Goal: Contribute content: Contribute content

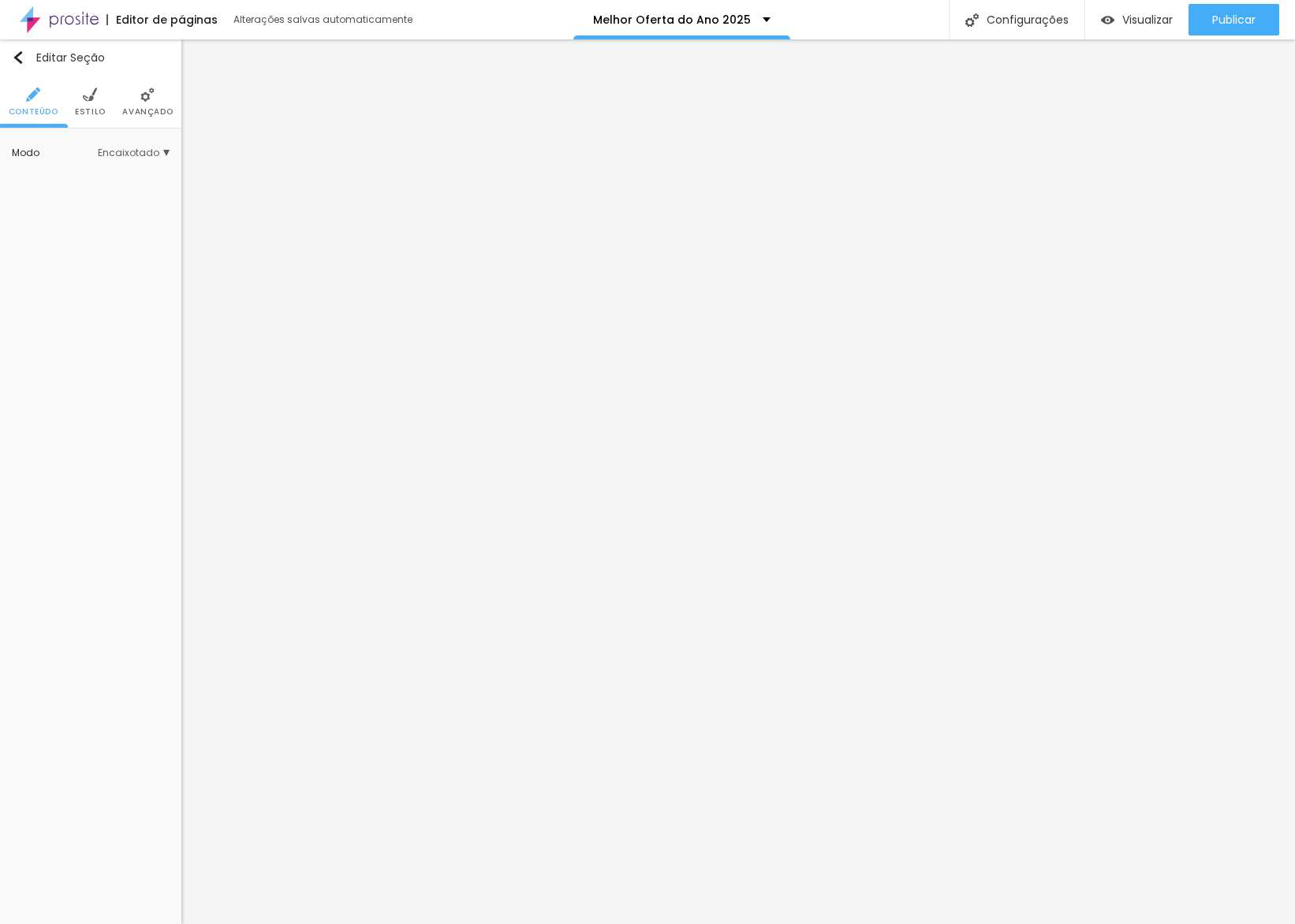
drag, startPoint x: 78, startPoint y: 106, endPoint x: 91, endPoint y: 117, distance: 17.0
click at [78, 108] on span "Estilo" at bounding box center [90, 112] width 31 height 8
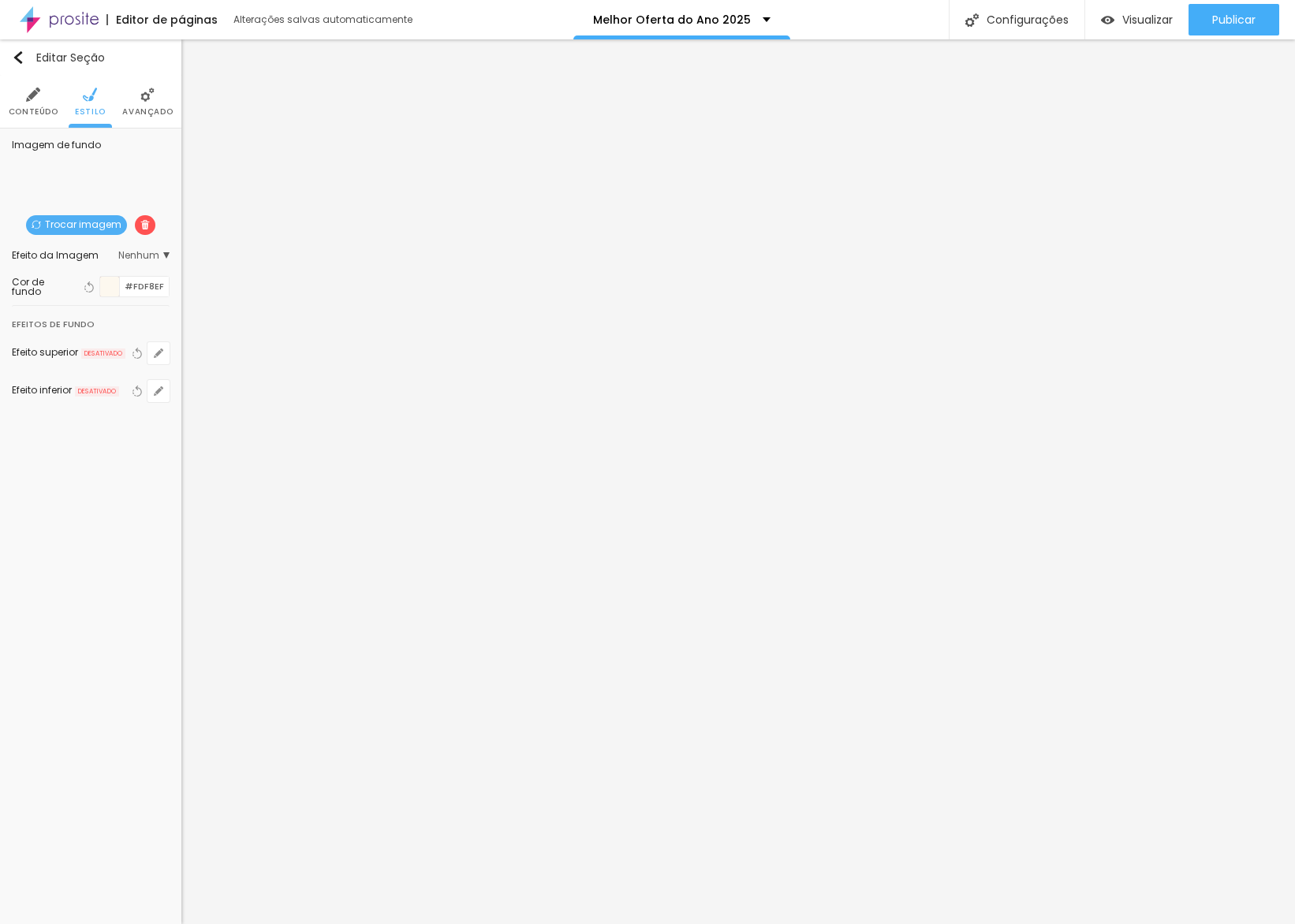
click at [110, 284] on div at bounding box center [110, 287] width 20 height 20
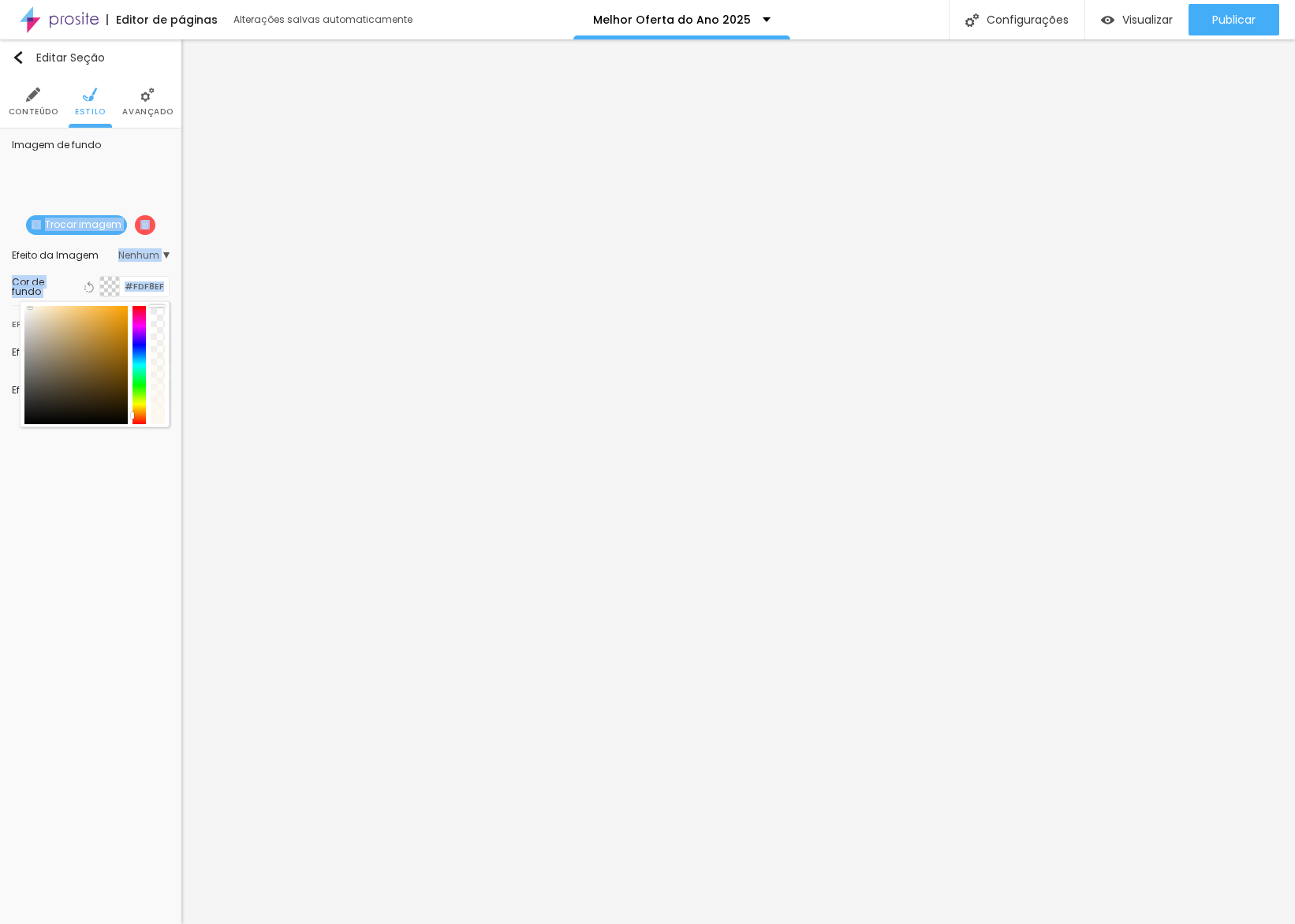
drag, startPoint x: 162, startPoint y: 309, endPoint x: 164, endPoint y: 212, distance: 97.0
click at [136, 173] on div "Imagem de fundo Trocar imagem Efeito da Imagem Nenhum Nenhum Parallax Cor de fu…" at bounding box center [90, 281] width 181 height 305
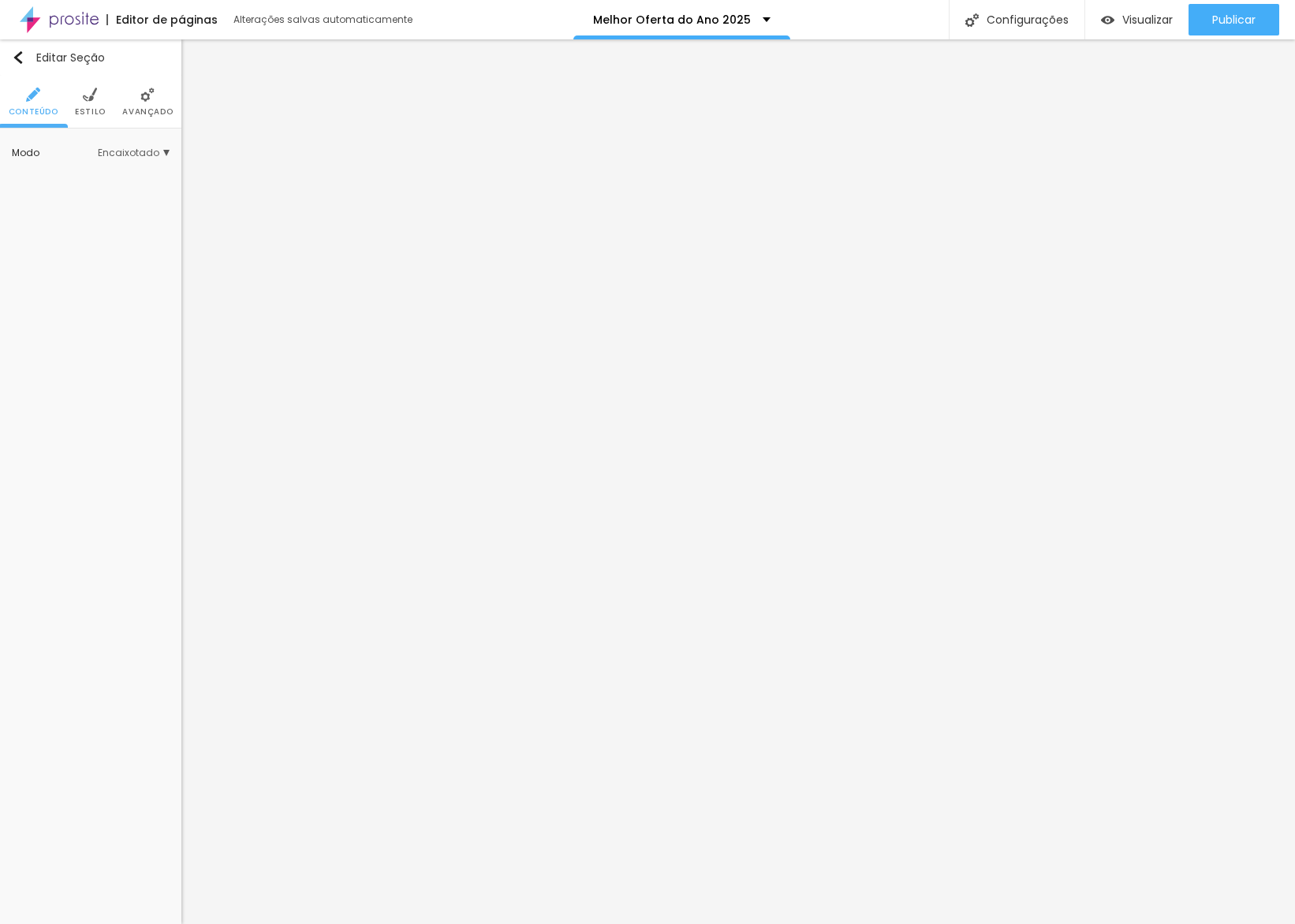
click at [83, 117] on li "Estilo" at bounding box center [90, 102] width 31 height 52
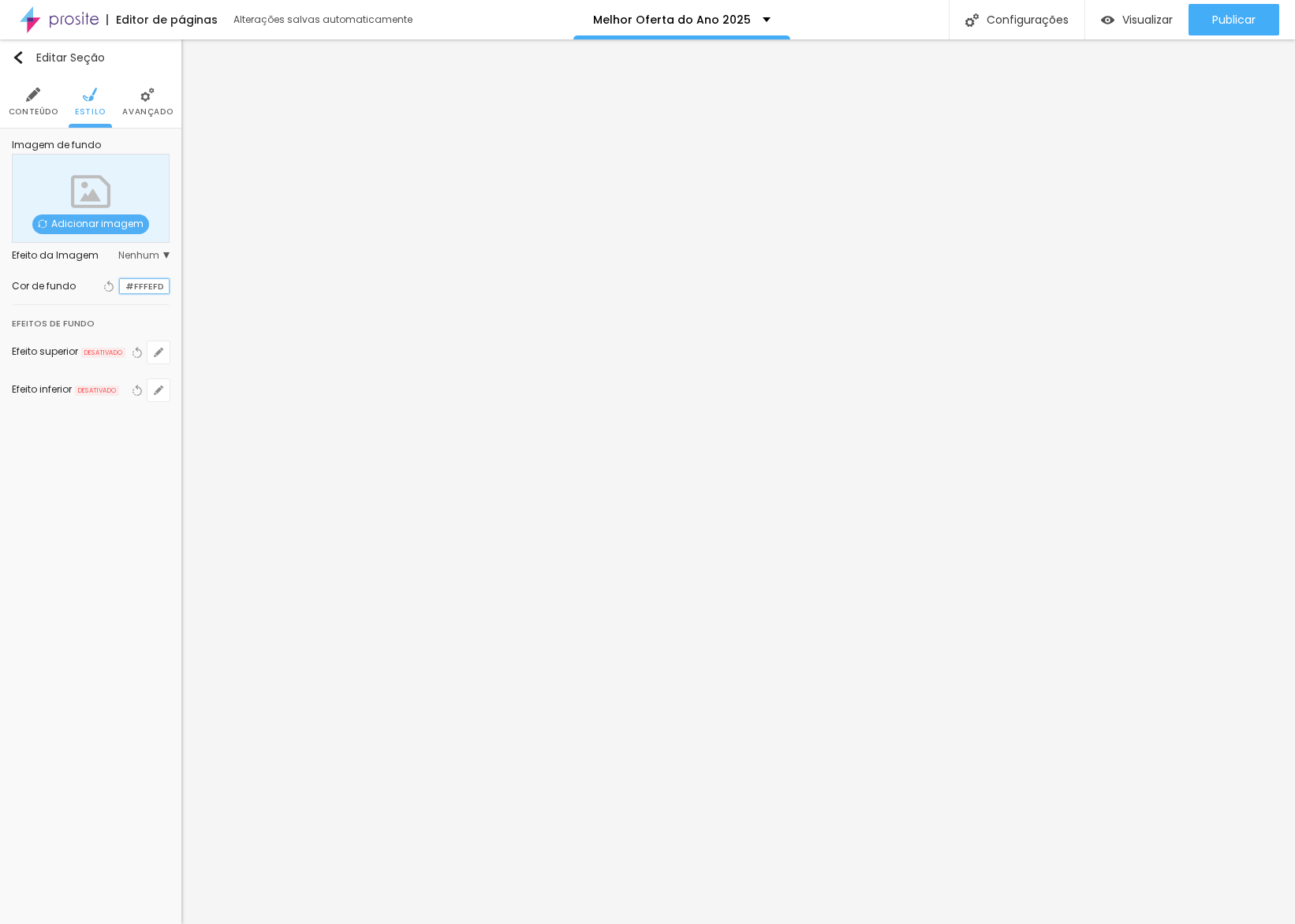
click at [148, 286] on input "#FFFEFD" at bounding box center [144, 287] width 49 height 15
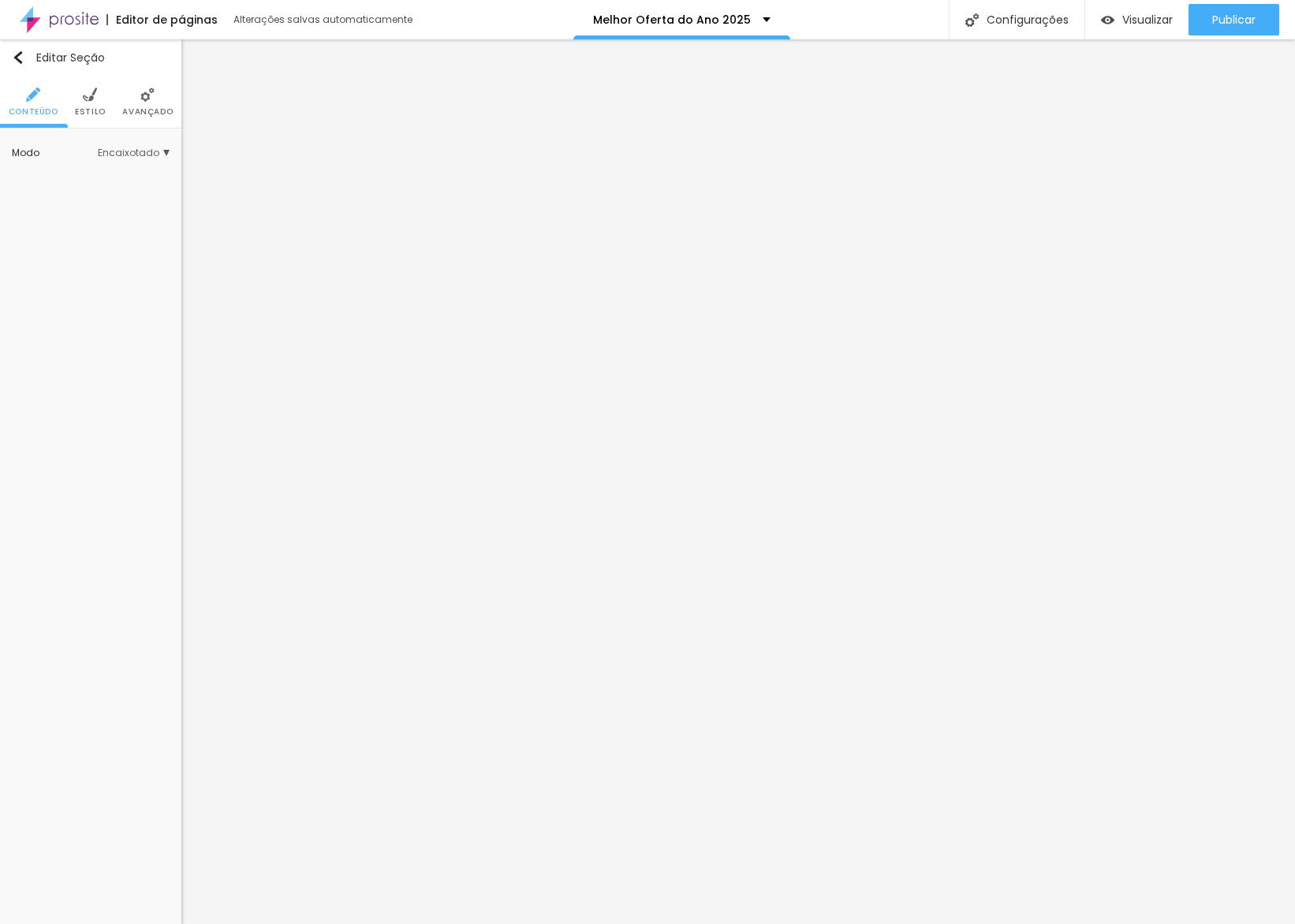
click at [96, 112] on span "Estilo" at bounding box center [90, 112] width 31 height 8
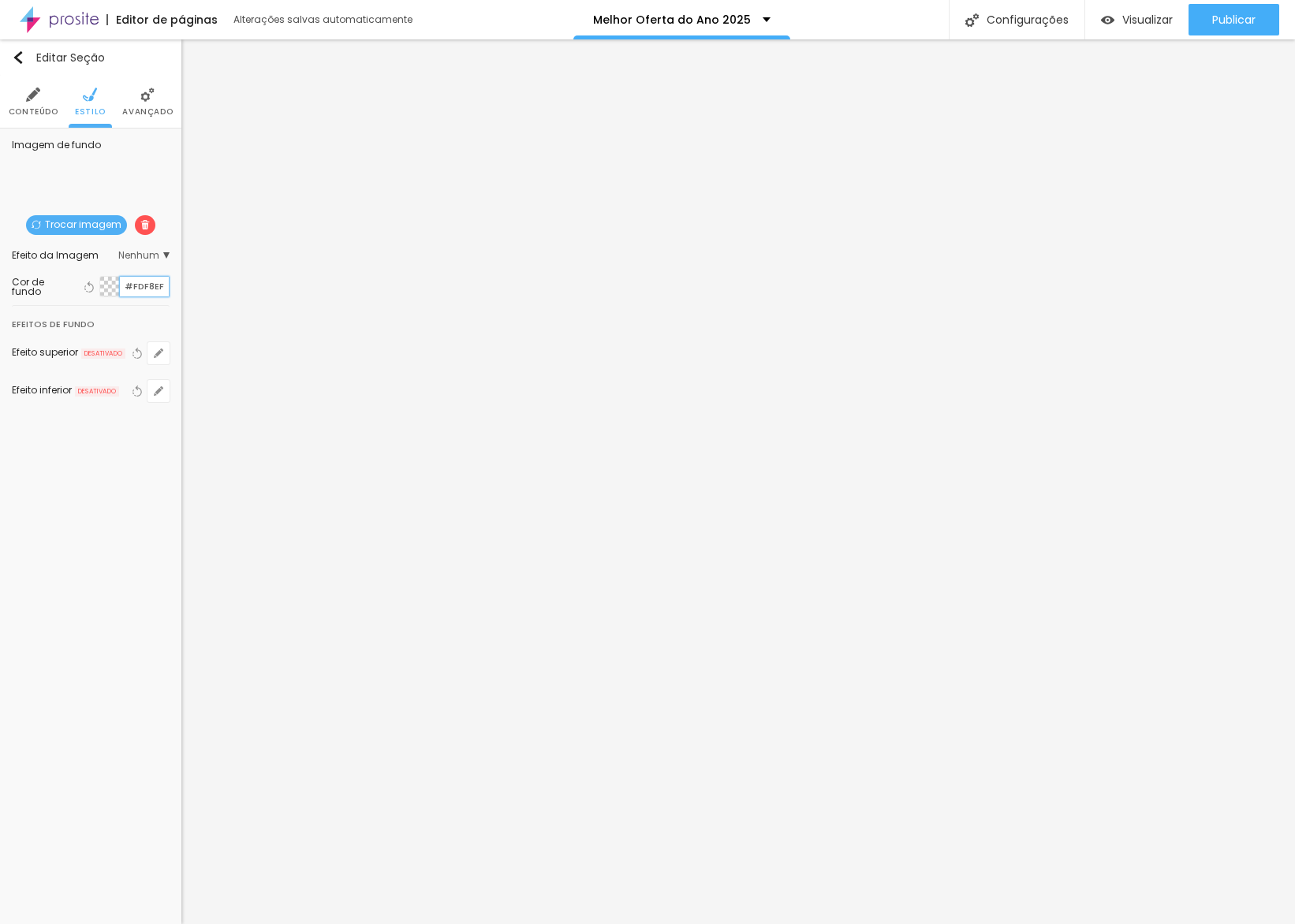
click at [151, 285] on input "#FDF8EF" at bounding box center [144, 287] width 49 height 20
paste input "FFEFD"
type input "#FFFEFD"
click at [146, 224] on img at bounding box center [145, 224] width 9 height 9
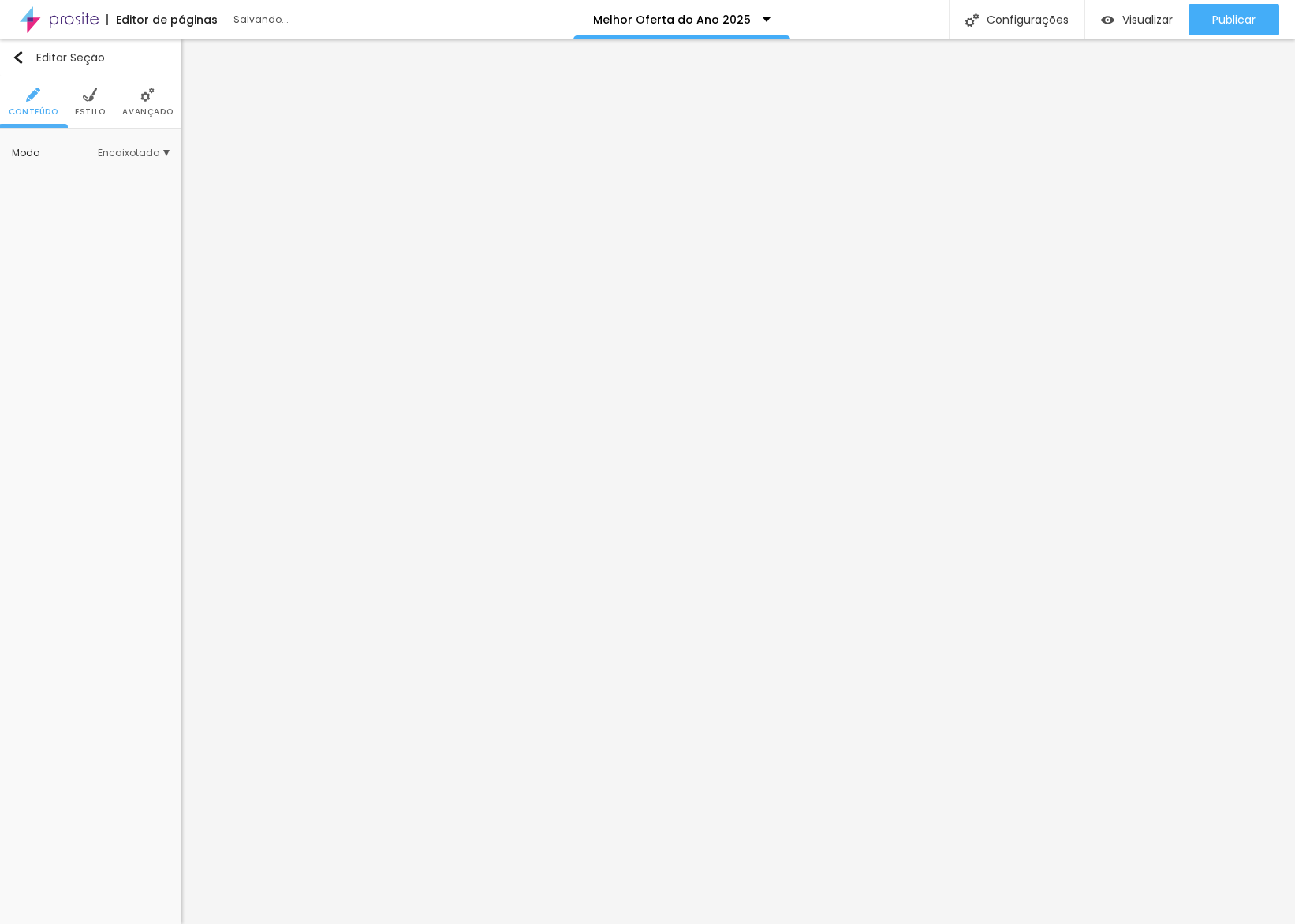
click at [96, 108] on span "Estilo" at bounding box center [90, 112] width 31 height 8
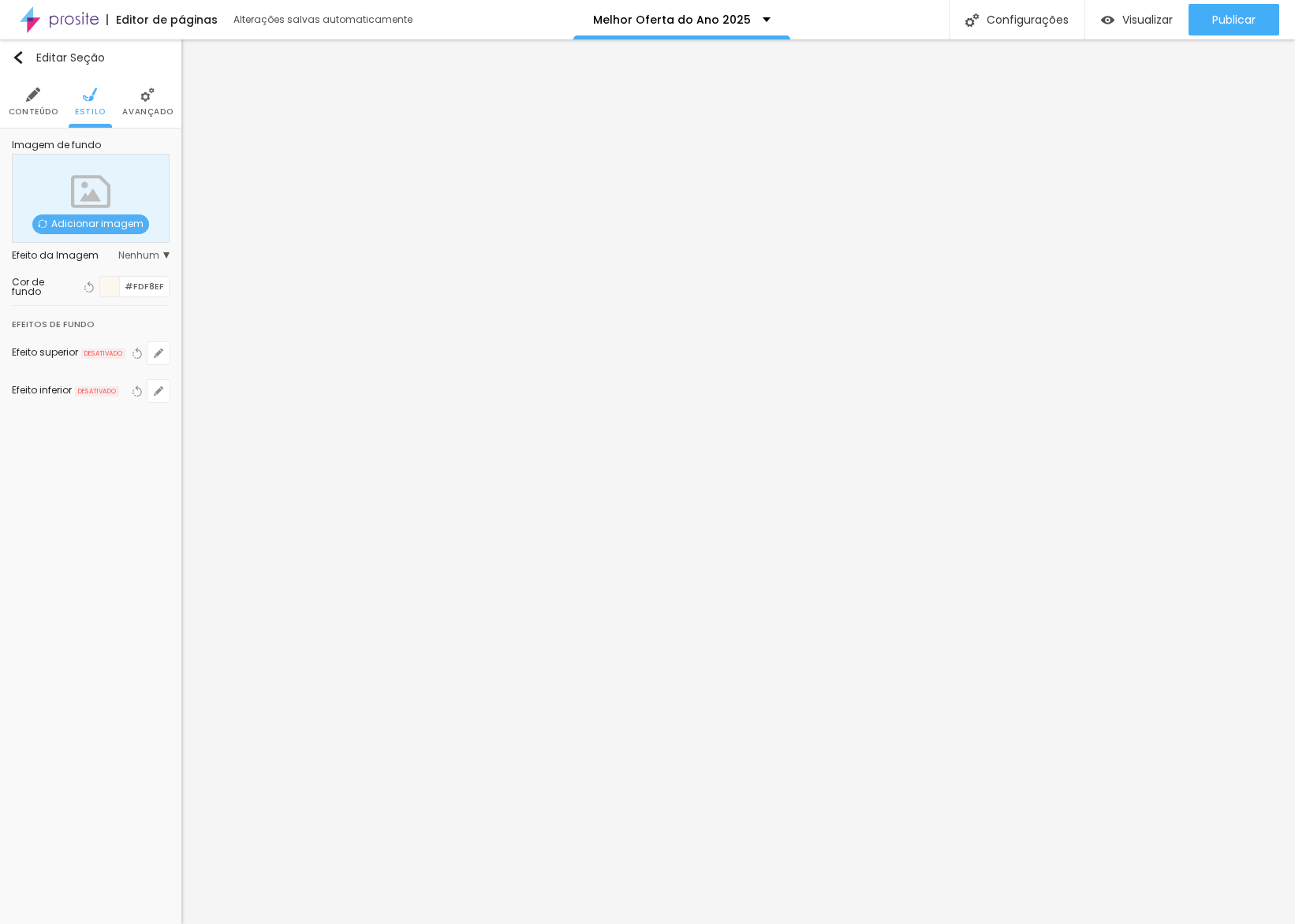
drag, startPoint x: 160, startPoint y: 271, endPoint x: 149, endPoint y: 281, distance: 14.9
click at [159, 271] on div "Cor de fundo Voltar ao padrão #FDF8EF" at bounding box center [90, 286] width 158 height 37
click at [149, 284] on input "#FDF8EF" at bounding box center [144, 287] width 49 height 20
paste input "FFEFD"
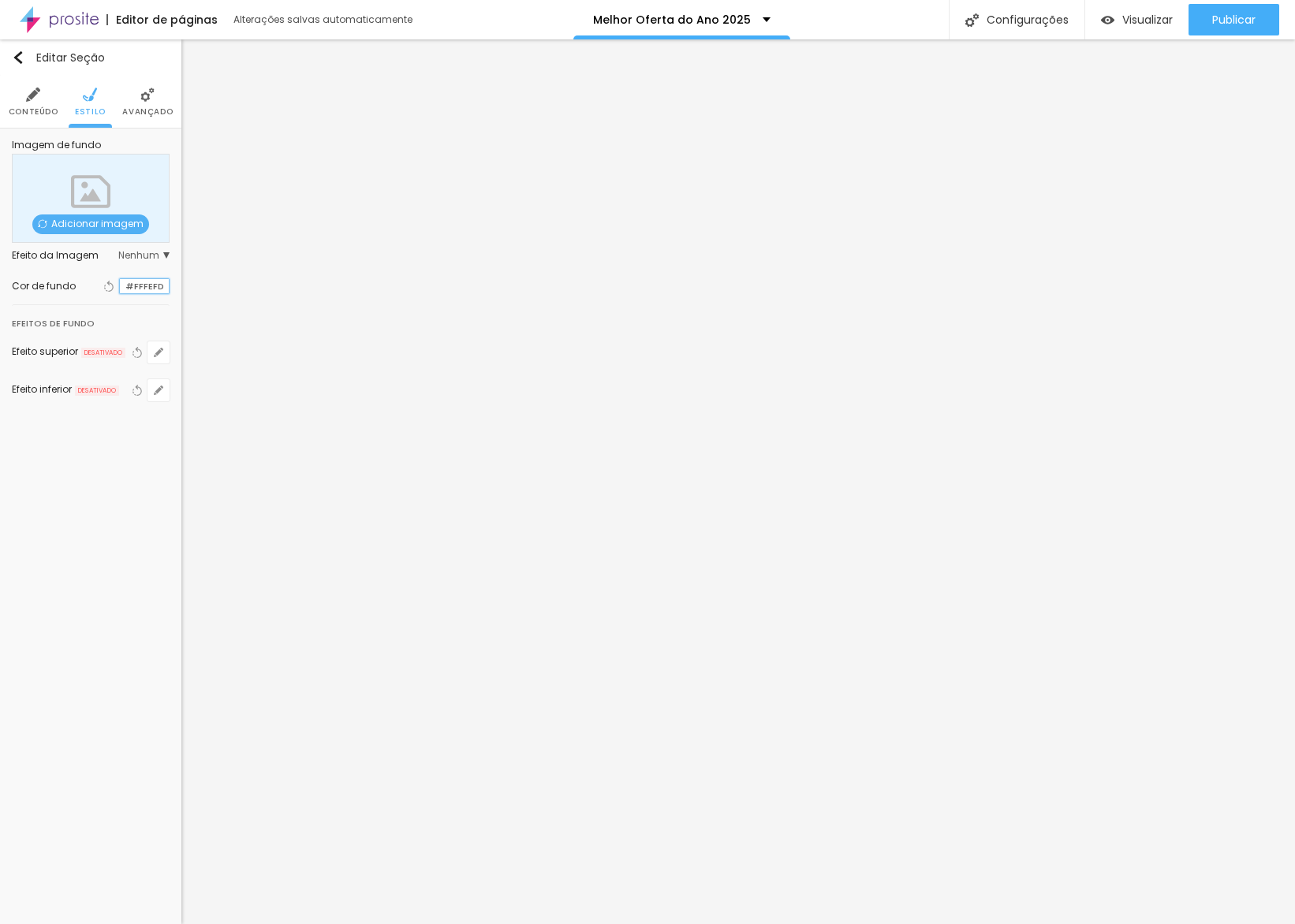
type input "#FFFEFD"
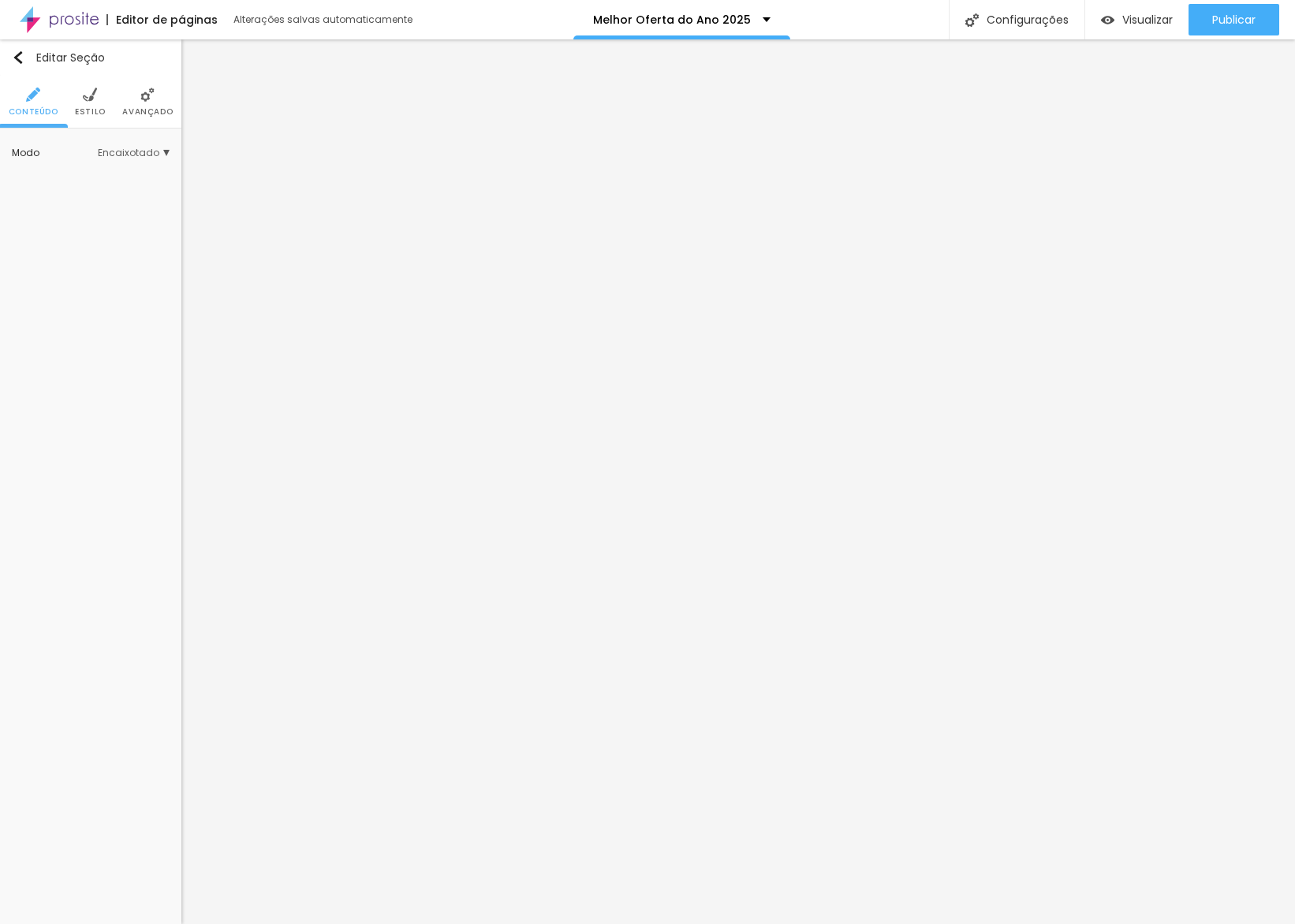
click at [108, 84] on ul "Conteúdo Estilo Avançado" at bounding box center [90, 102] width 181 height 53
click at [94, 95] on img at bounding box center [90, 95] width 14 height 14
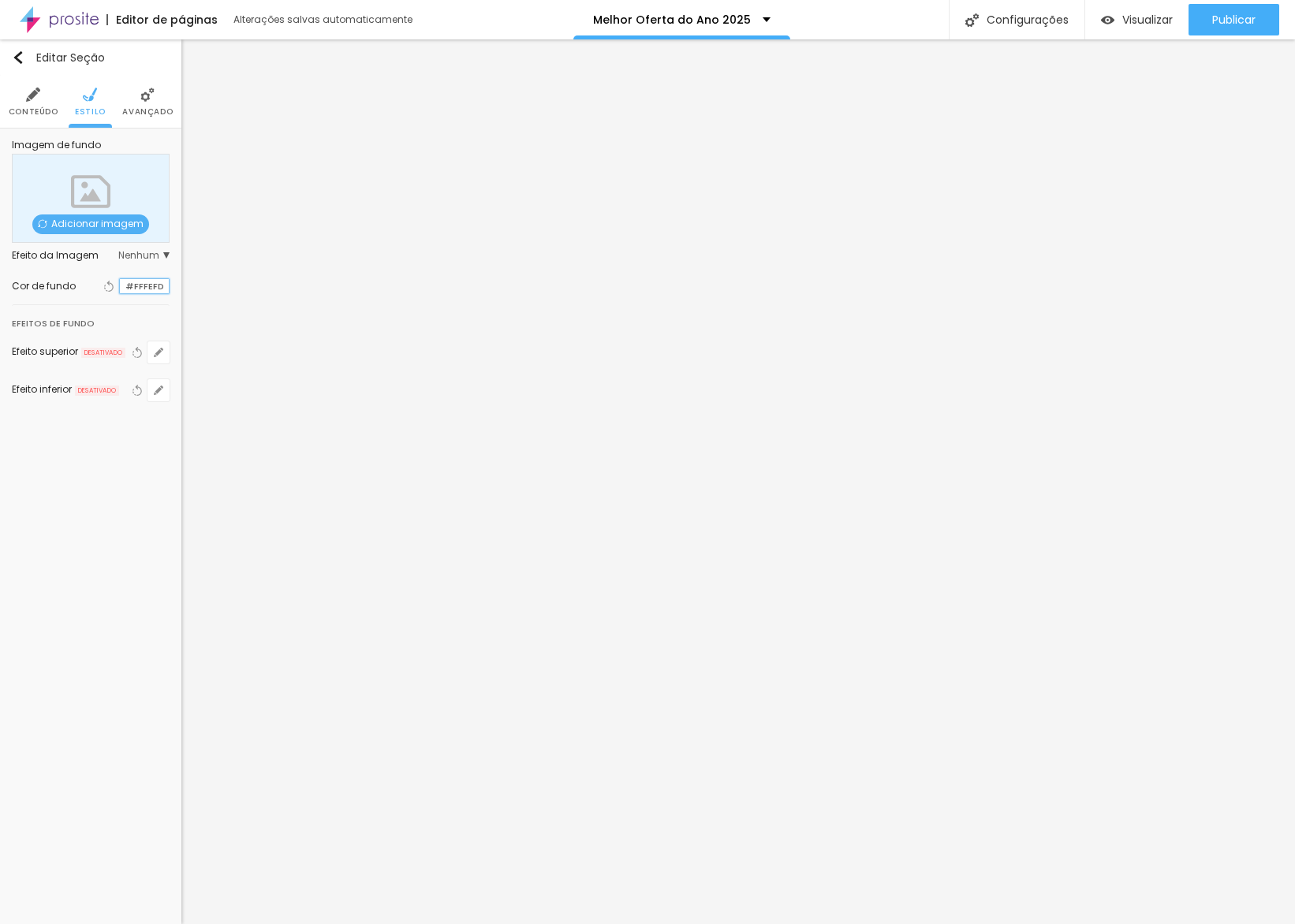
click at [153, 287] on input "#FFFEFD" at bounding box center [144, 287] width 49 height 15
drag, startPoint x: 153, startPoint y: 287, endPoint x: 163, endPoint y: 299, distance: 15.6
click at [154, 287] on input "#FFFEFD" at bounding box center [144, 287] width 49 height 15
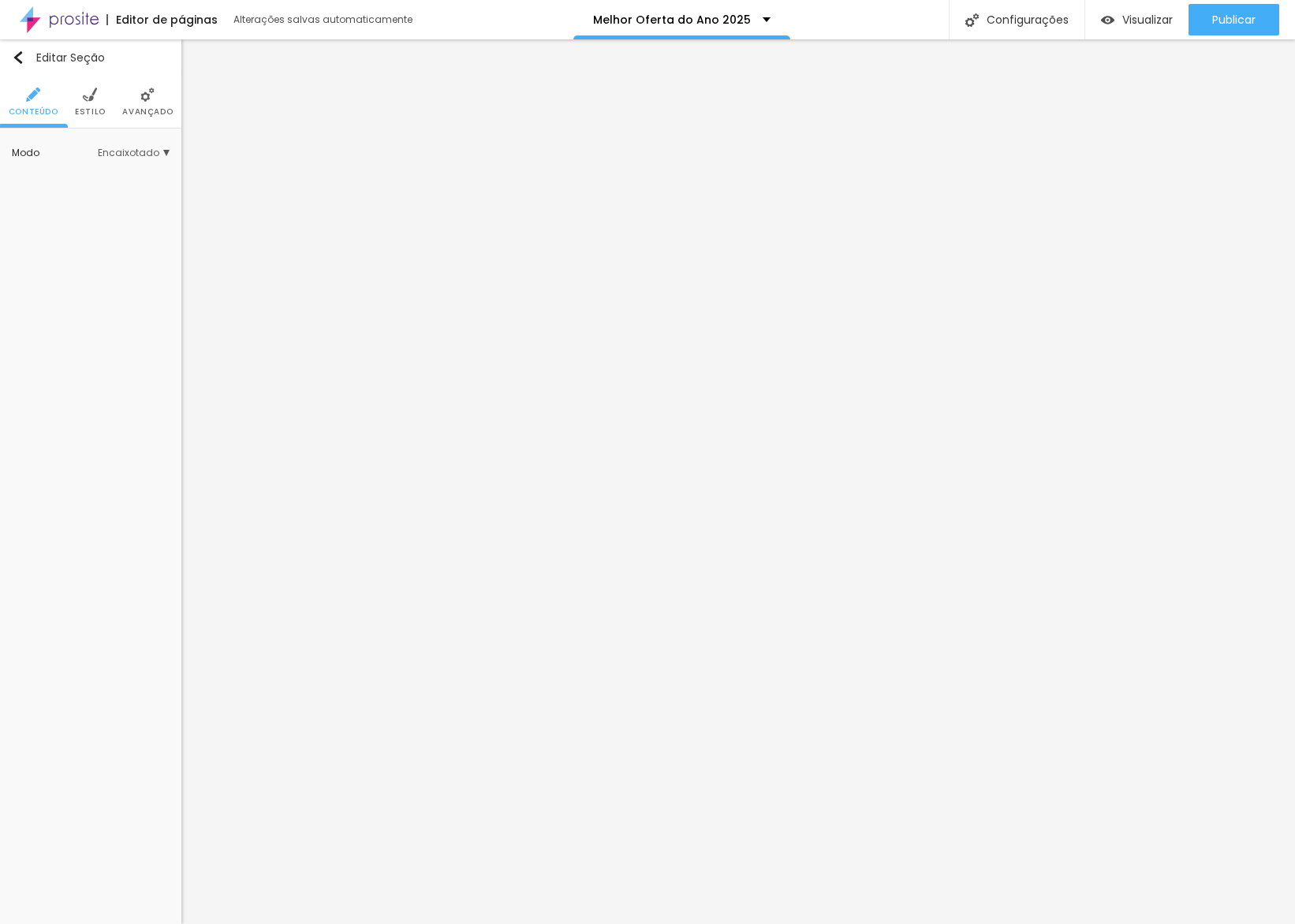
click at [83, 102] on li "Estilo" at bounding box center [90, 102] width 31 height 52
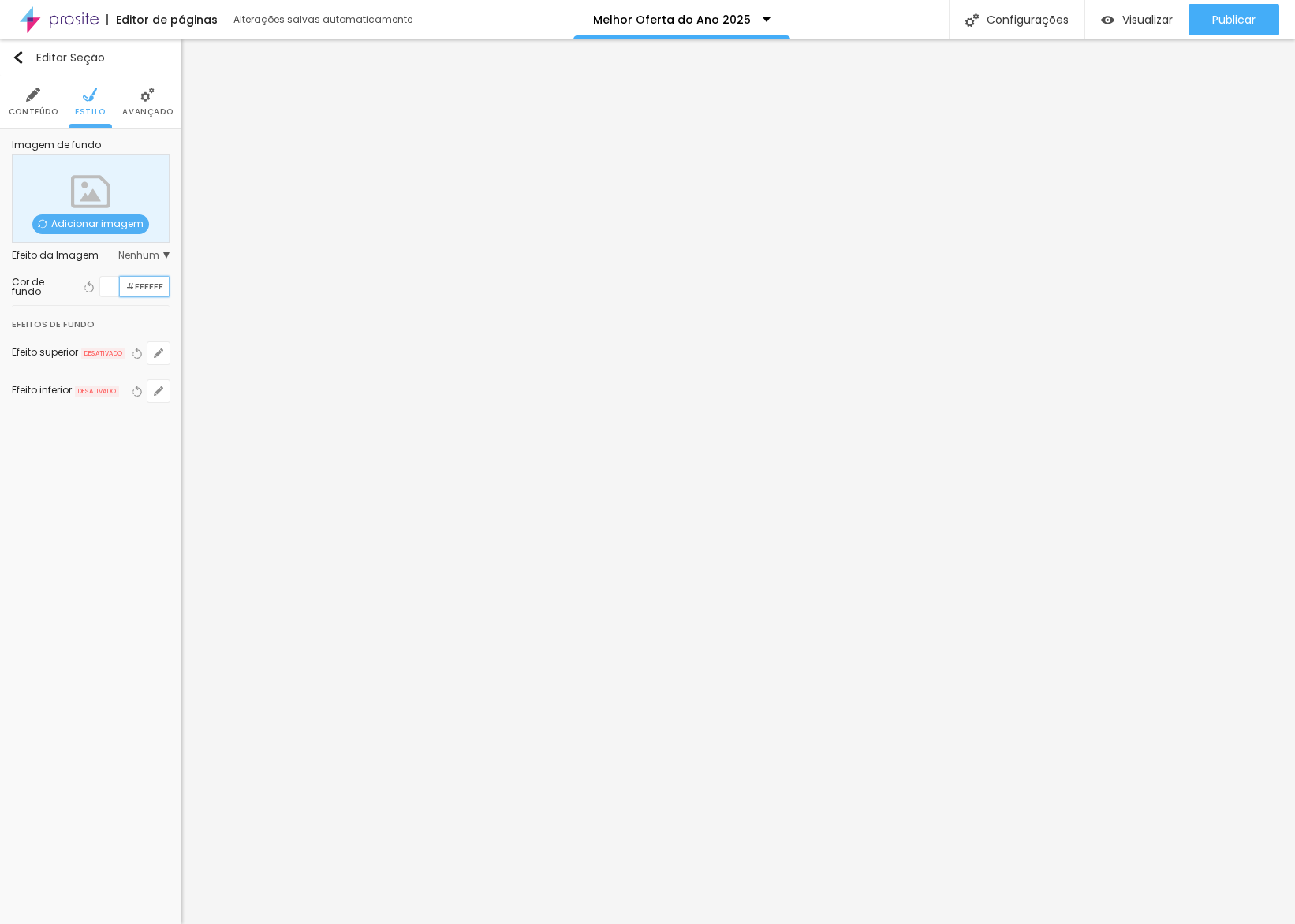
click at [158, 288] on input "#FFFFFF" at bounding box center [144, 287] width 49 height 20
paste input "EFD"
type input "#FFFEFD"
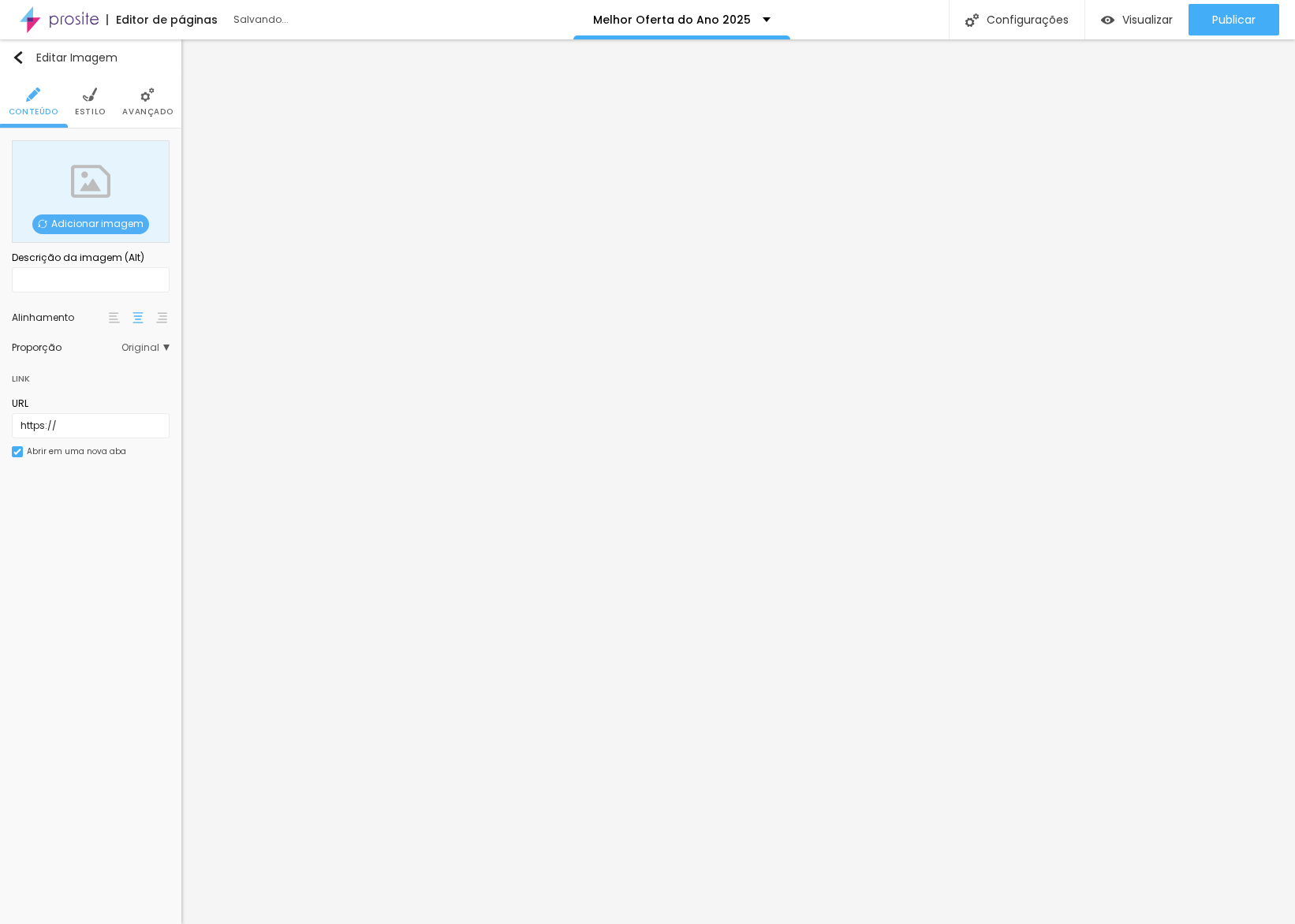
click at [123, 227] on span "Adicionar imagem" at bounding box center [90, 224] width 116 height 20
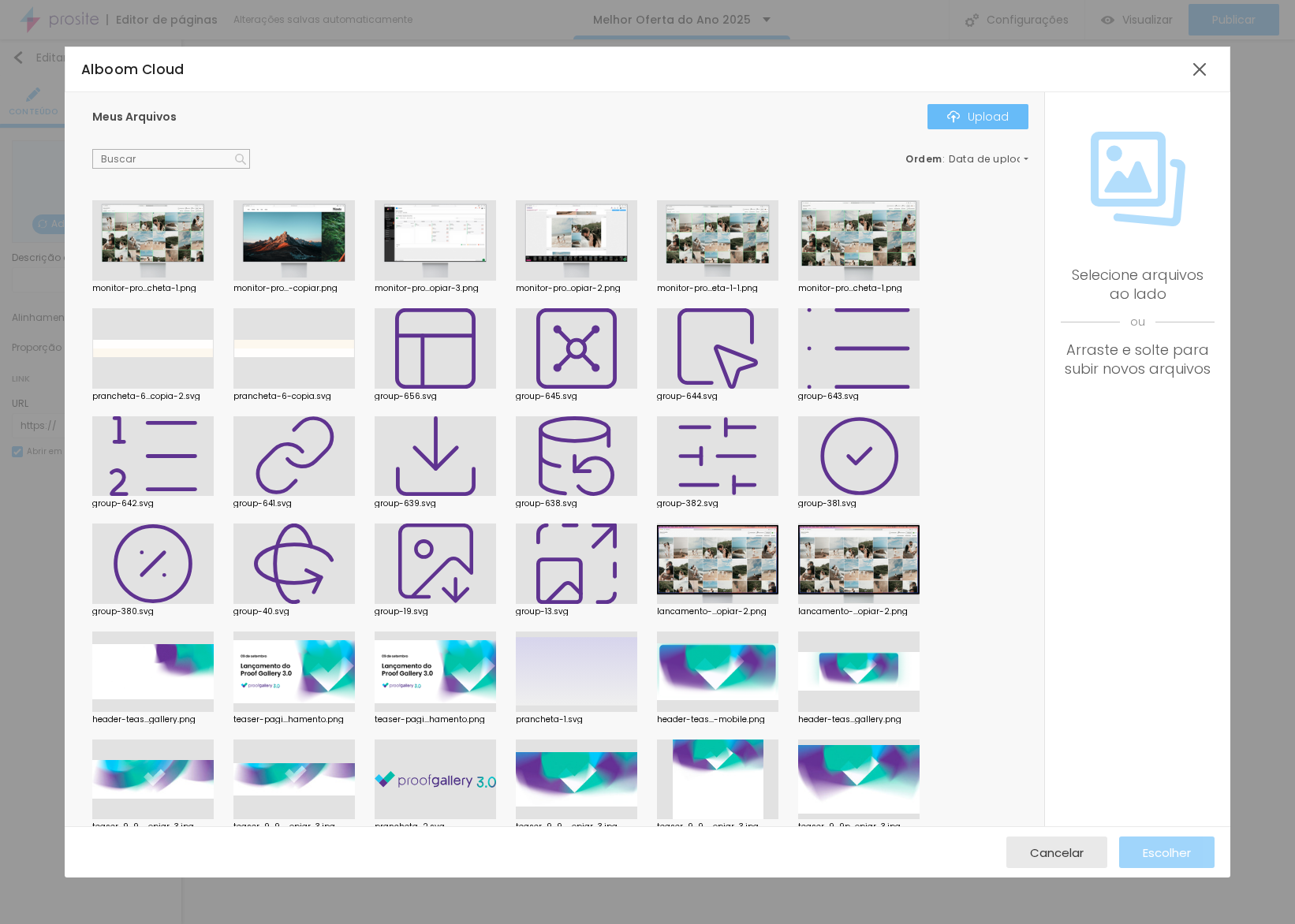
click at [980, 111] on div "Upload" at bounding box center [978, 116] width 61 height 13
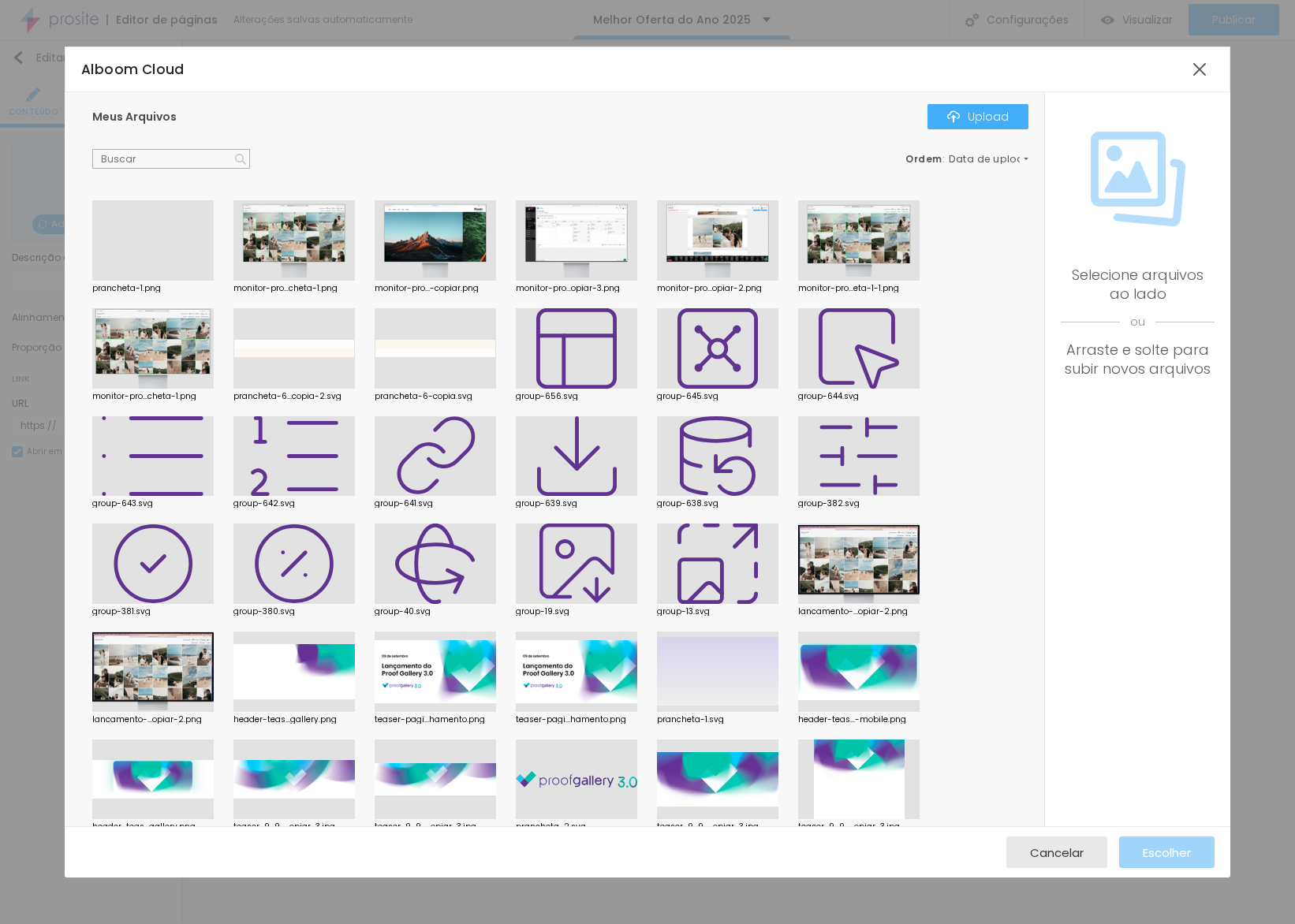
click at [188, 280] on div at bounding box center [152, 280] width 122 height 0
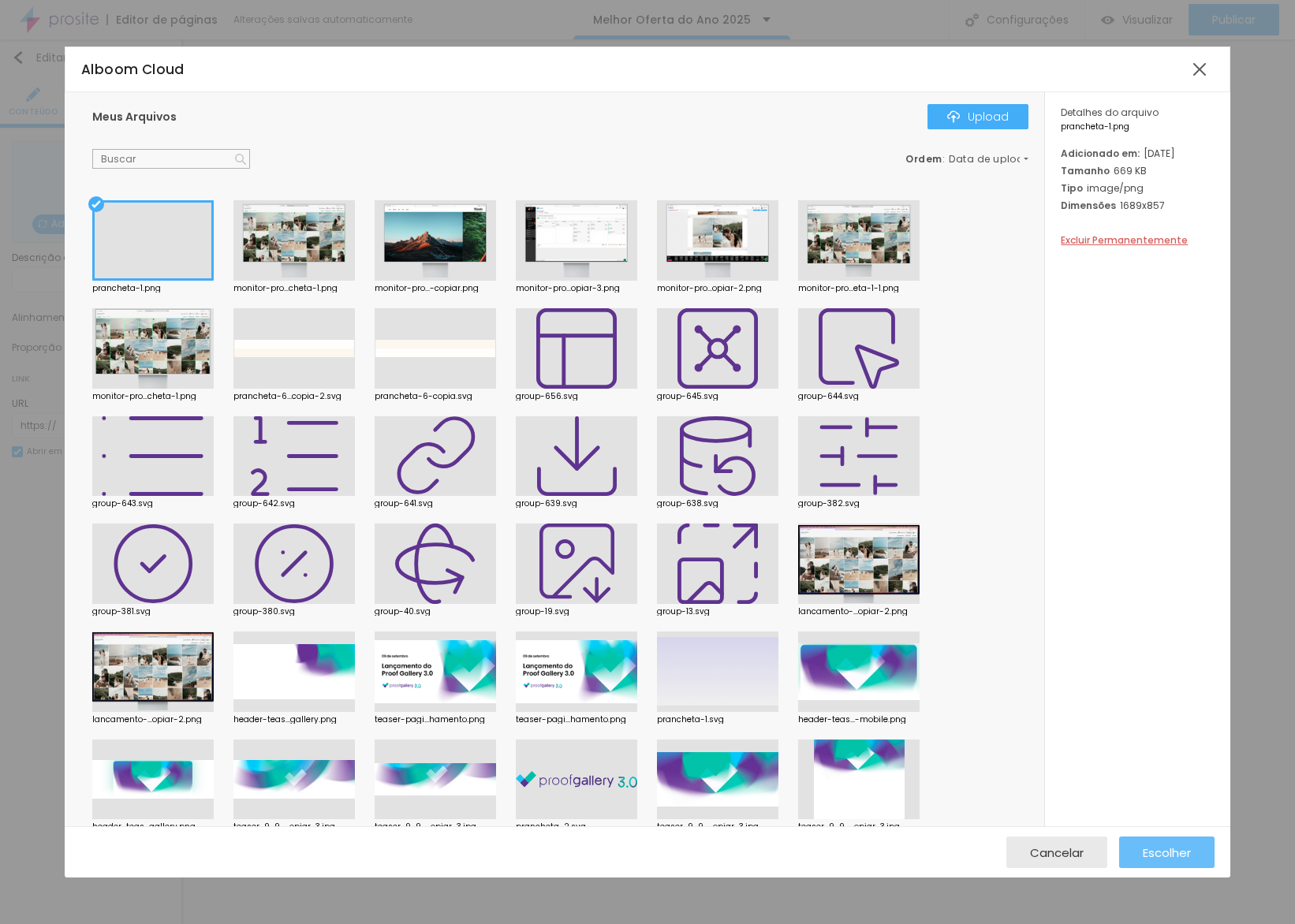
click at [1157, 855] on span "Escolher" at bounding box center [1166, 852] width 48 height 14
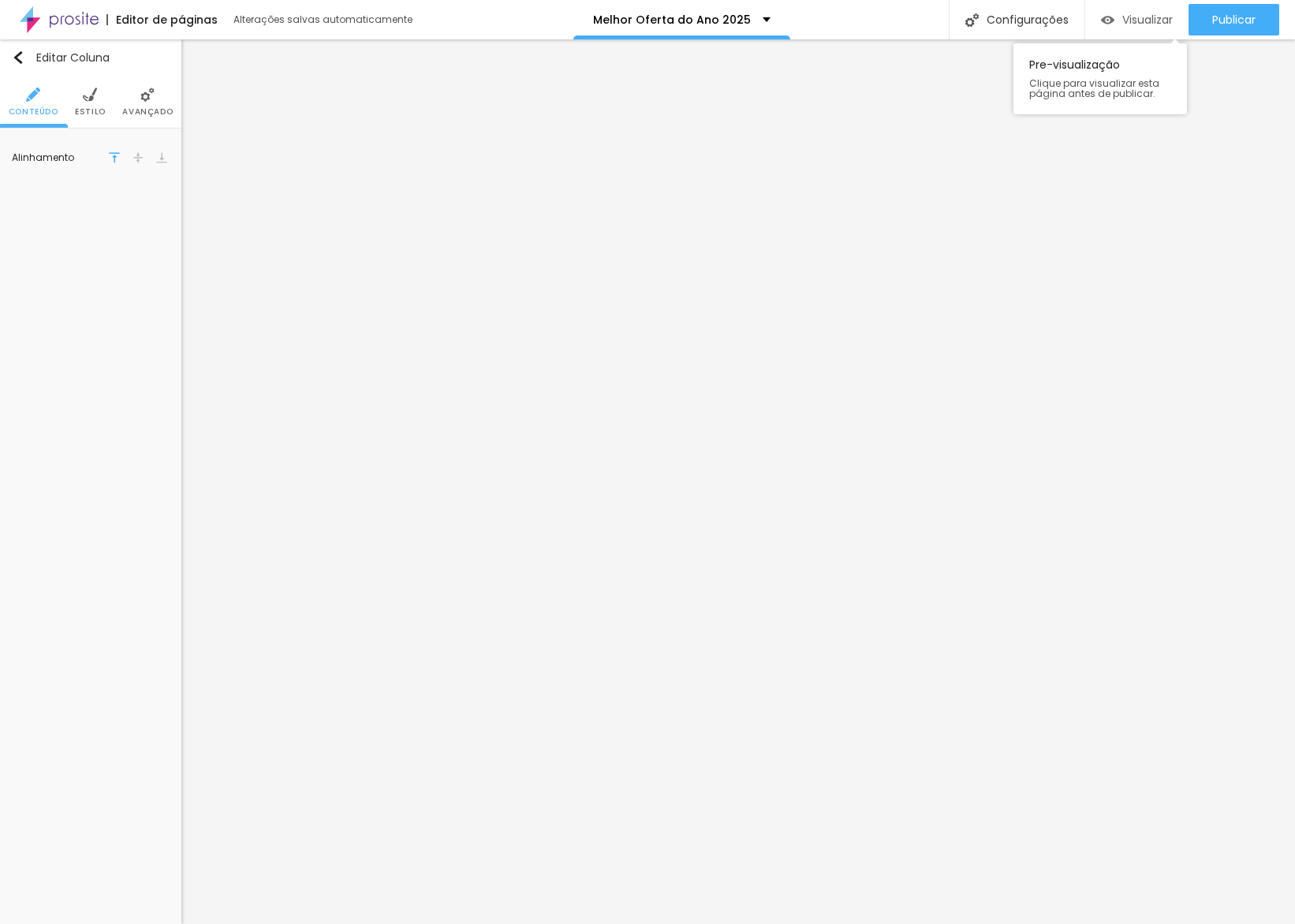
click at [1150, 22] on span "Visualizar" at bounding box center [1148, 20] width 51 height 13
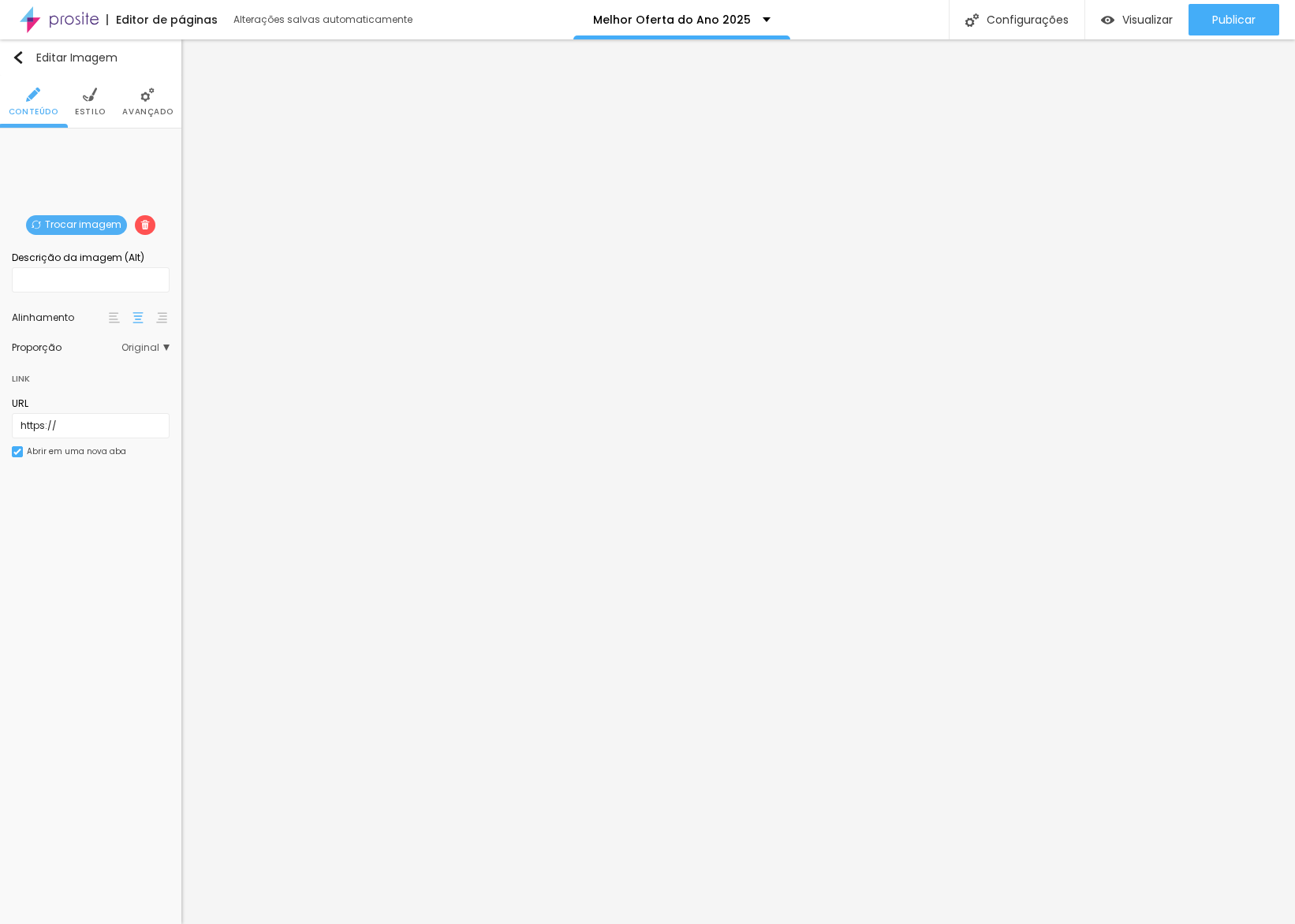
click at [110, 223] on span "Trocar imagem" at bounding box center [77, 225] width 101 height 20
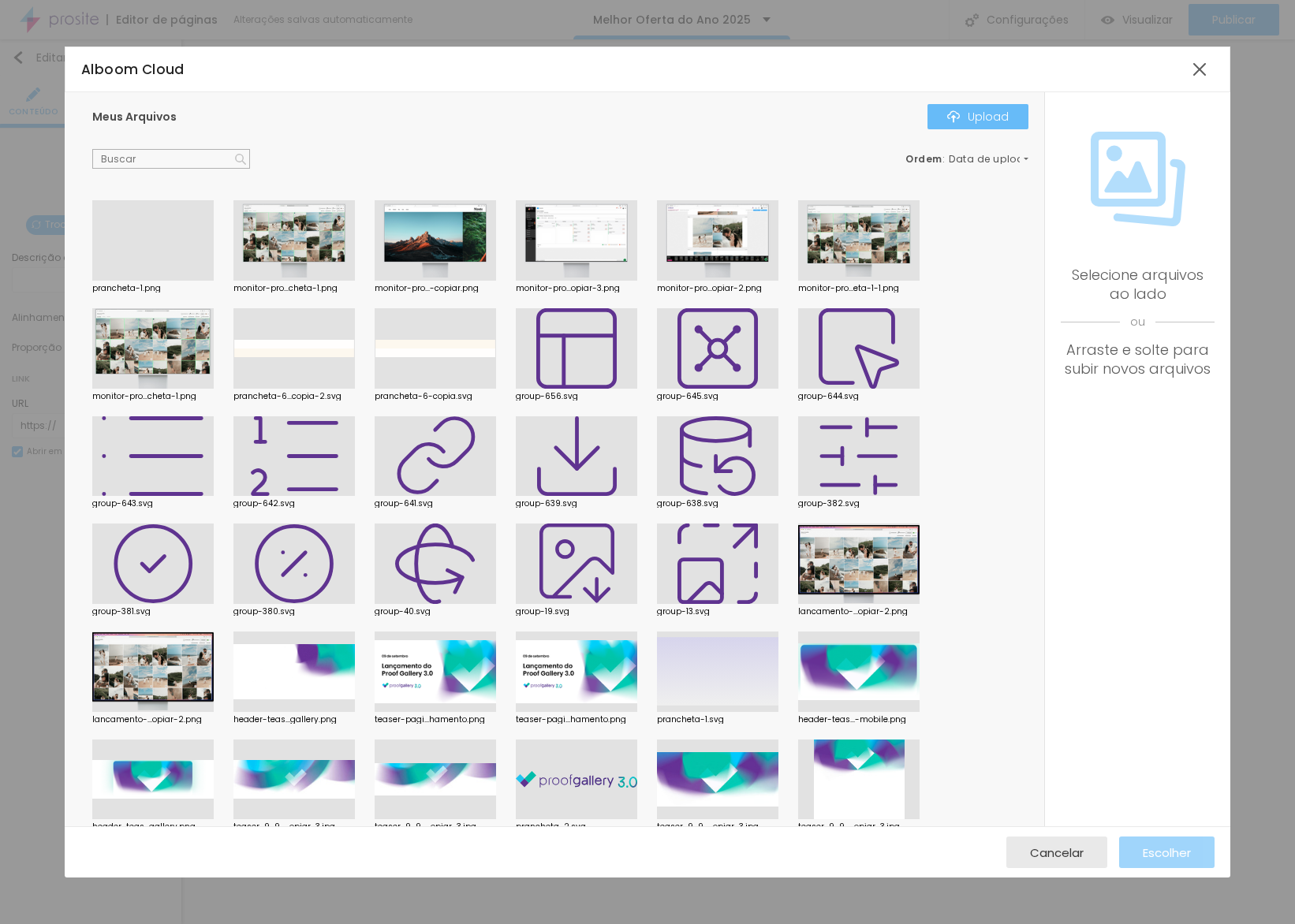
click at [988, 106] on button "Upload" at bounding box center [978, 116] width 101 height 25
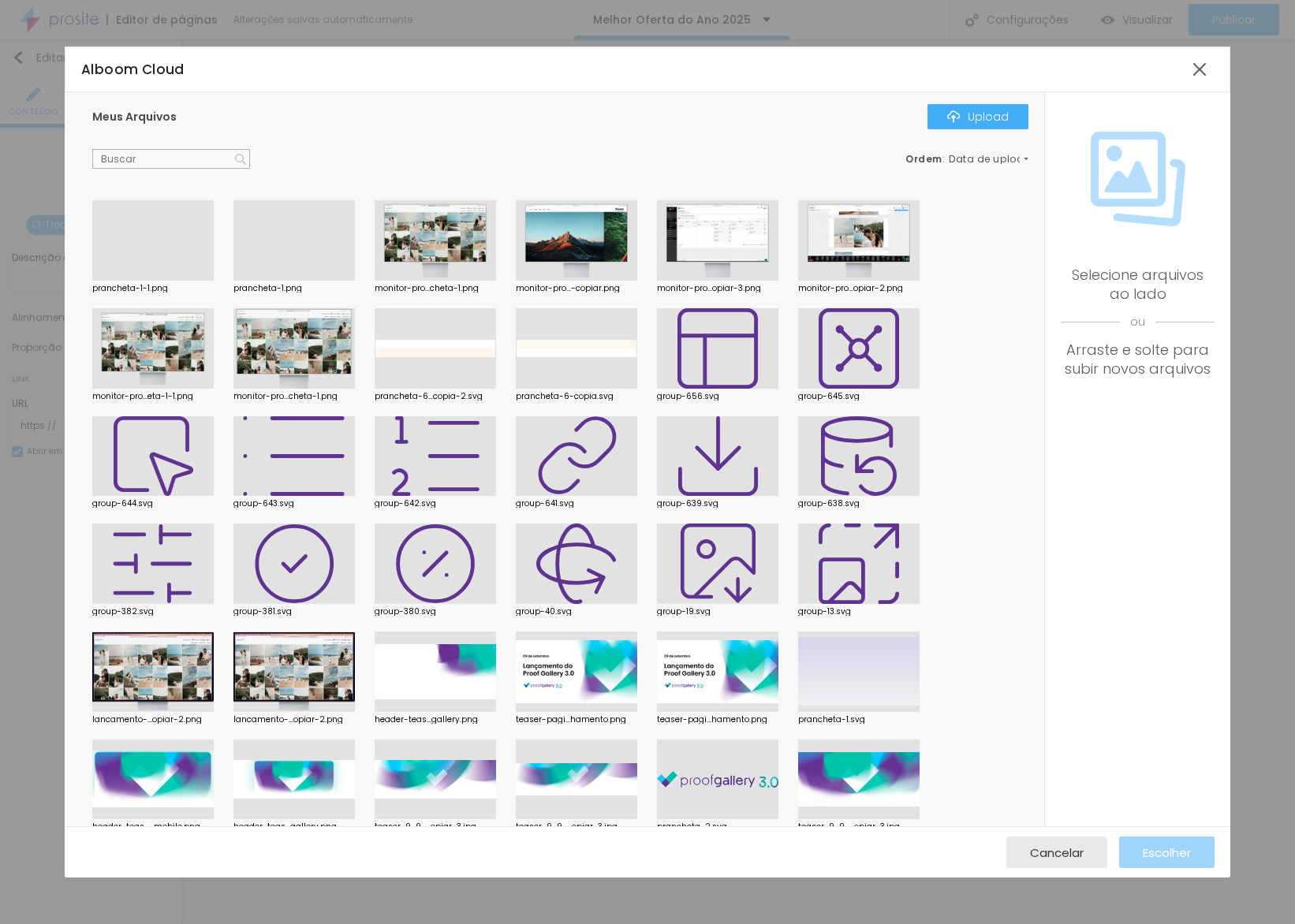
click at [192, 280] on div at bounding box center [152, 280] width 122 height 0
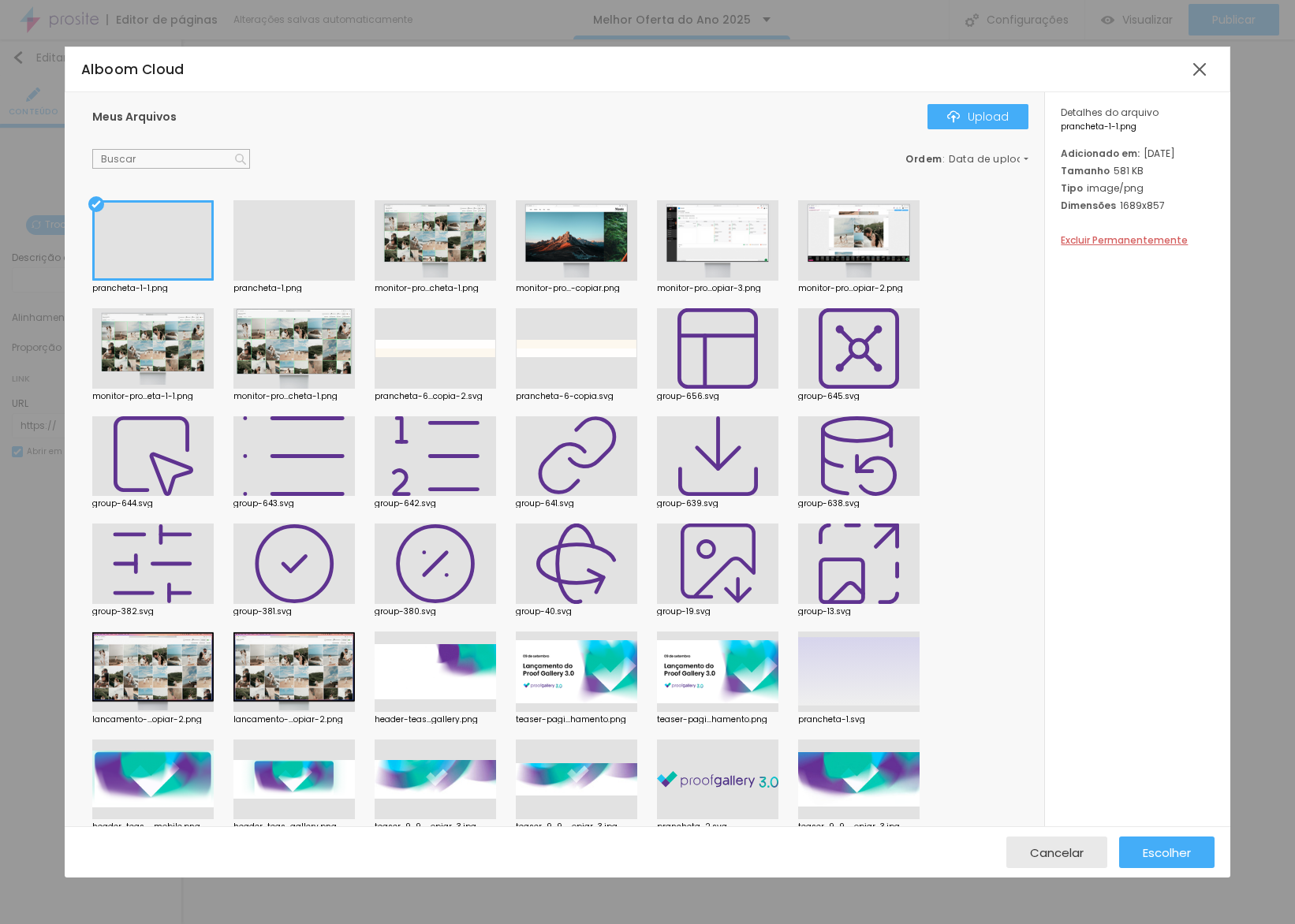
click at [1172, 830] on div "Cancelar Escolher" at bounding box center [648, 852] width 1166 height 51
click at [1175, 846] on span "Escolher" at bounding box center [1166, 852] width 48 height 14
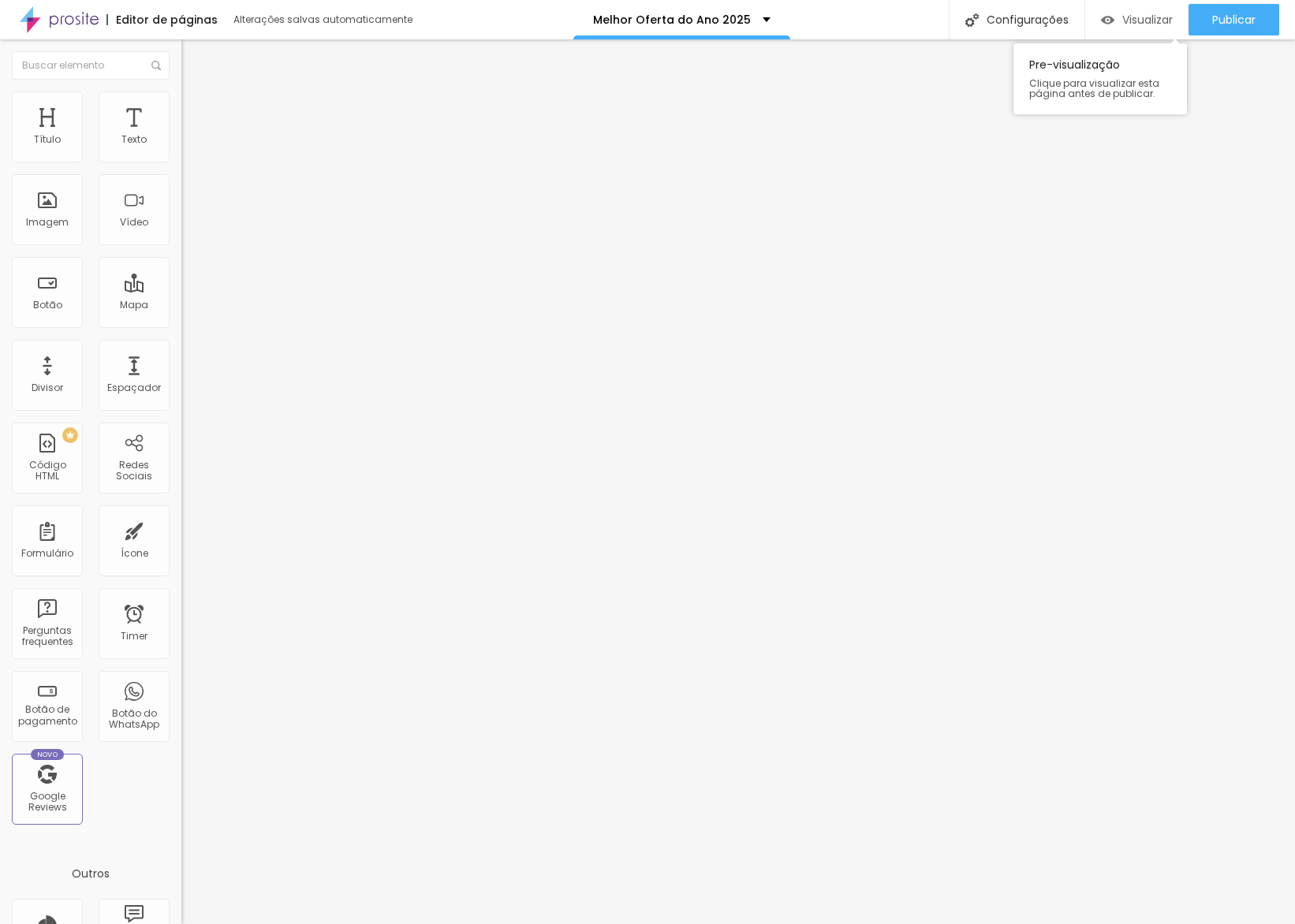
click at [1149, 28] on div "Visualizar" at bounding box center [1137, 19] width 72 height 32
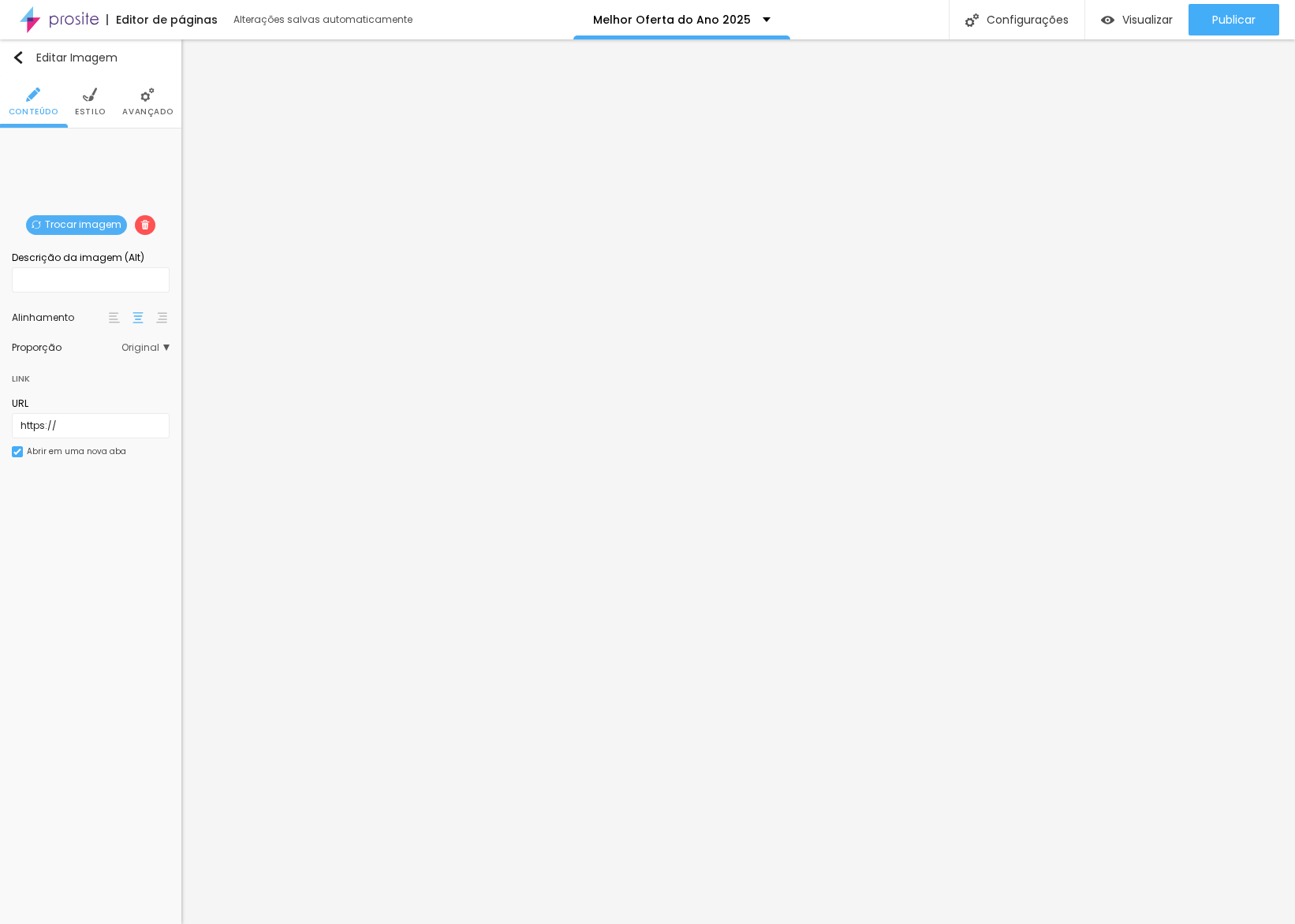
click at [106, 117] on ul "Conteúdo Estilo Avançado" at bounding box center [90, 102] width 181 height 53
click at [97, 116] on span "Estilo" at bounding box center [90, 112] width 31 height 8
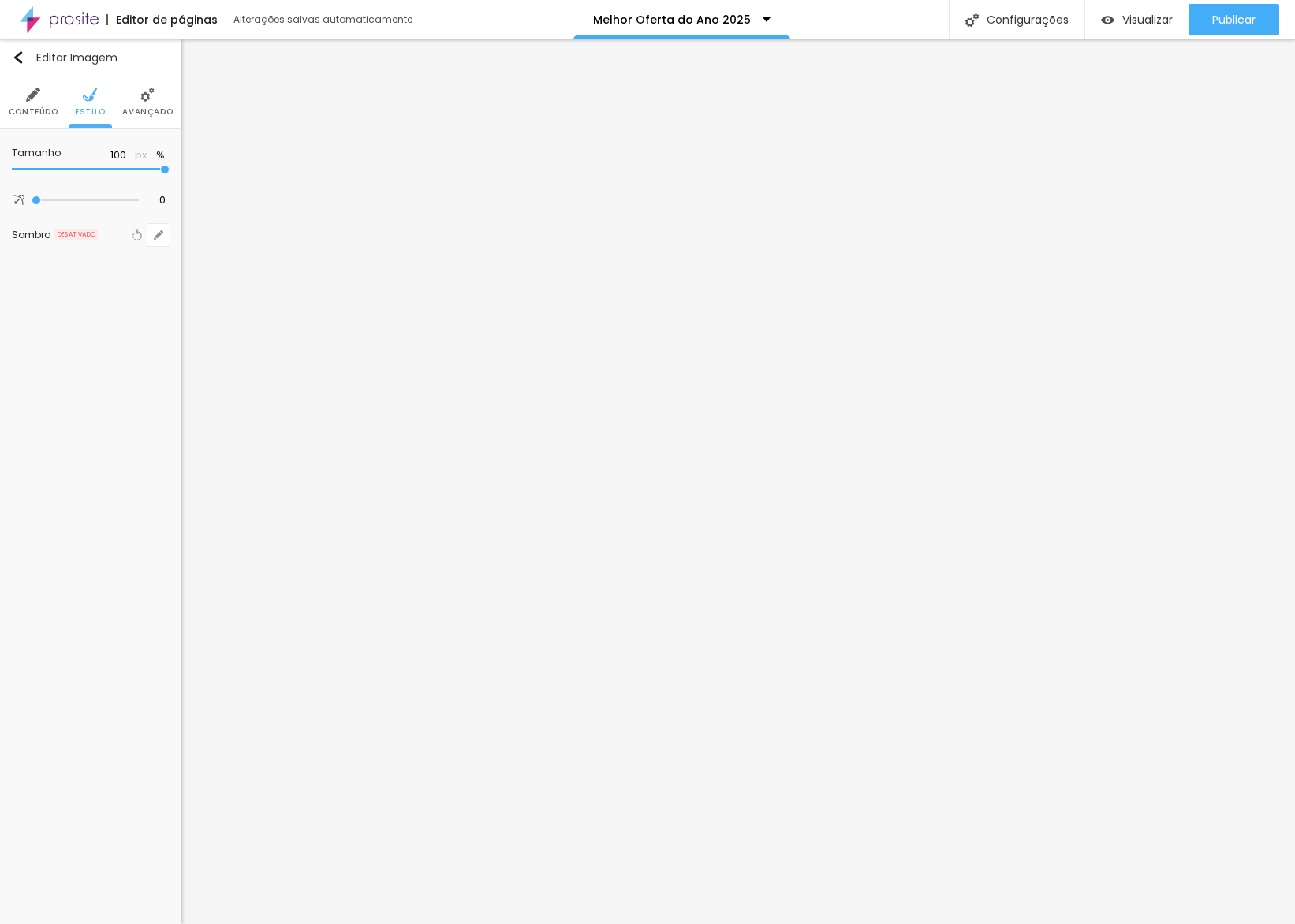
click at [159, 151] on button "%" at bounding box center [161, 155] width 18 height 14
click at [142, 158] on button "px" at bounding box center [141, 155] width 22 height 14
type input "600"
type input "650"
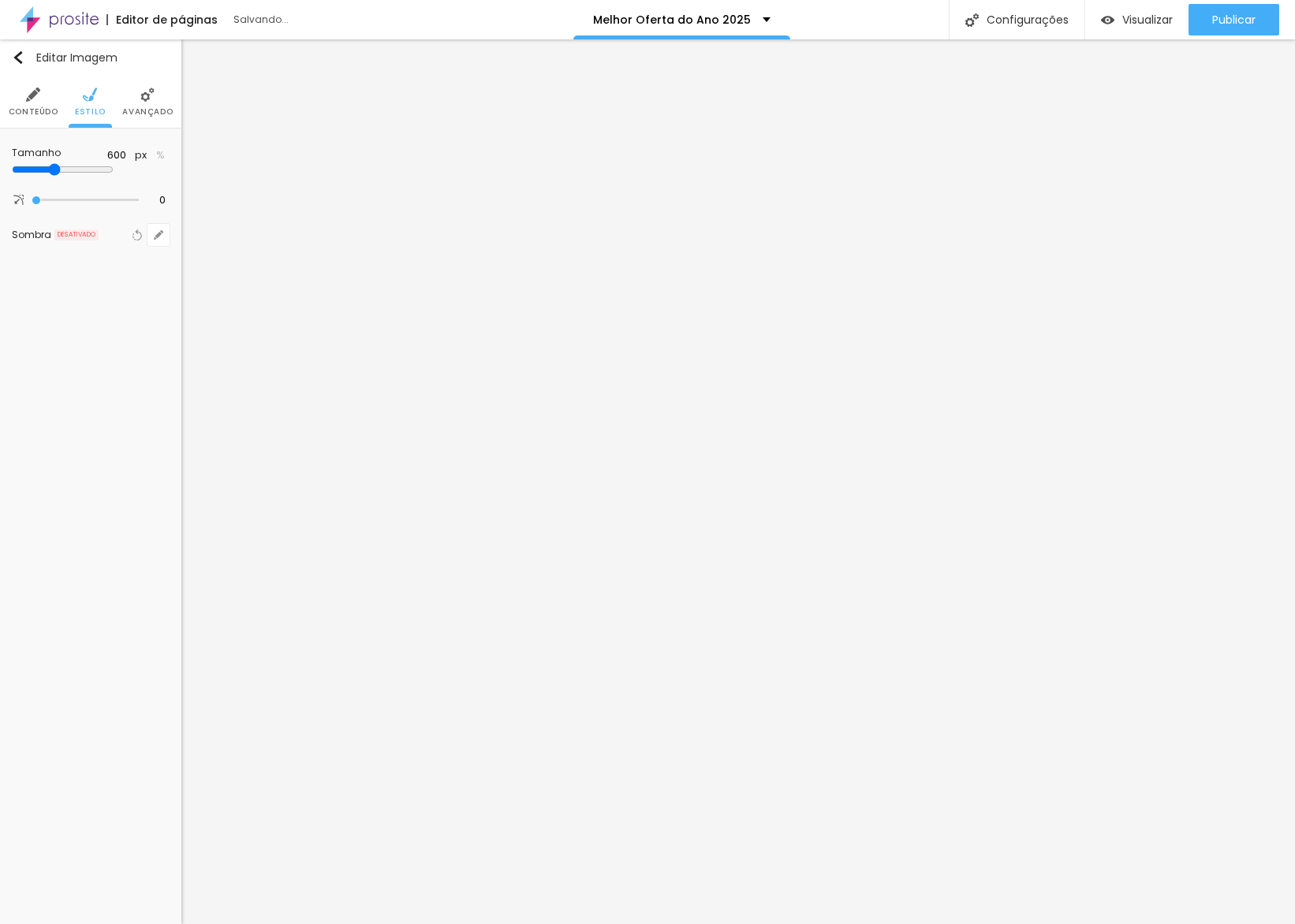
type input "650"
type input "730"
type input "740"
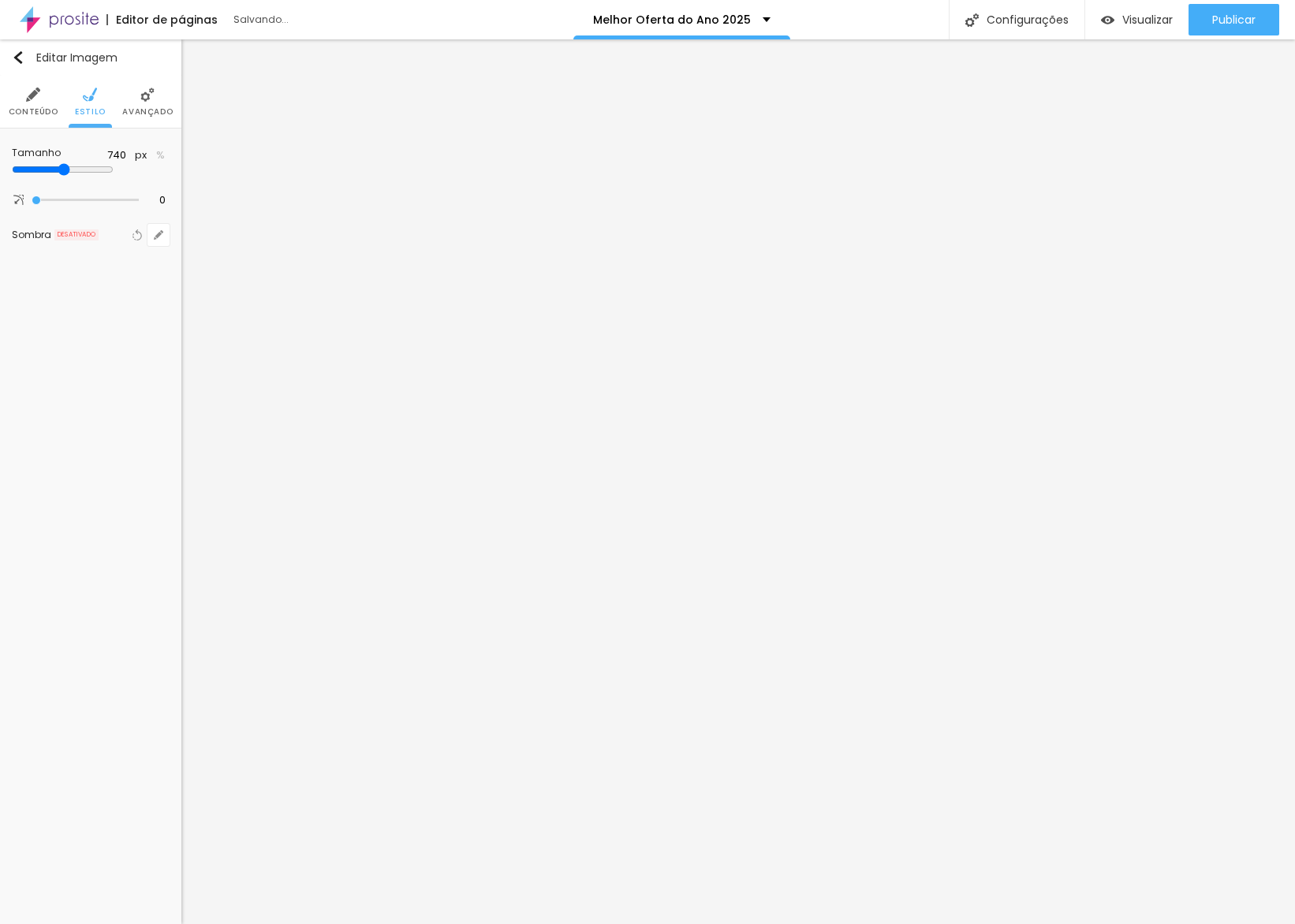
type input "730"
type input "740"
type input "750"
drag, startPoint x: 82, startPoint y: 169, endPoint x: 119, endPoint y: 171, distance: 37.1
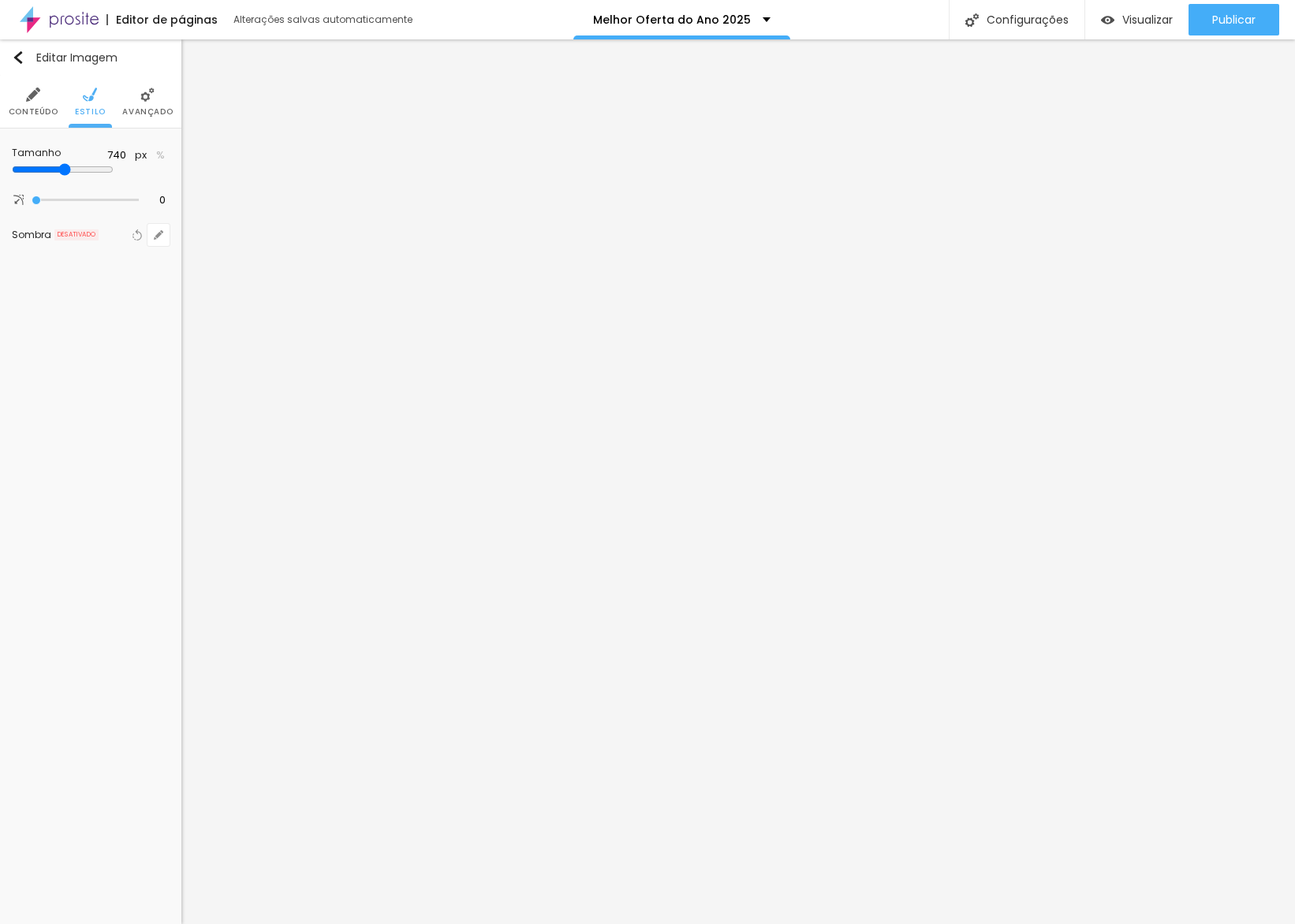
click at [94, 168] on input "range" at bounding box center [62, 169] width 102 height 13
type input "750"
click at [142, 108] on span "Avançado" at bounding box center [148, 112] width 51 height 8
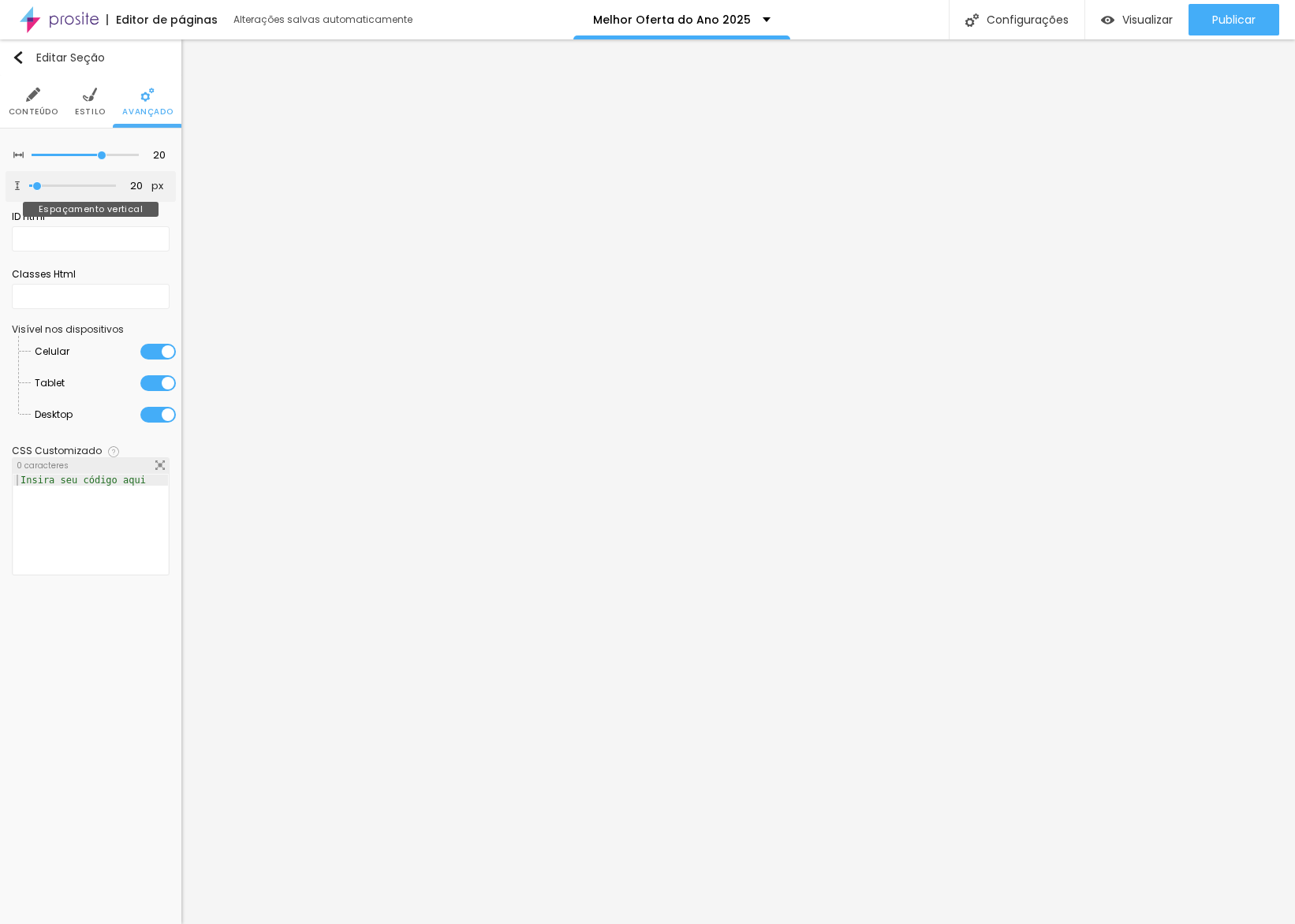
type input "0"
drag, startPoint x: 49, startPoint y: 182, endPoint x: 2, endPoint y: 197, distance: 49.3
click at [2, 197] on div "20 Espaçamento entre colunas 0 px Espaçamento vertical ID Html Classes Html Vis…" at bounding box center [90, 361] width 181 height 466
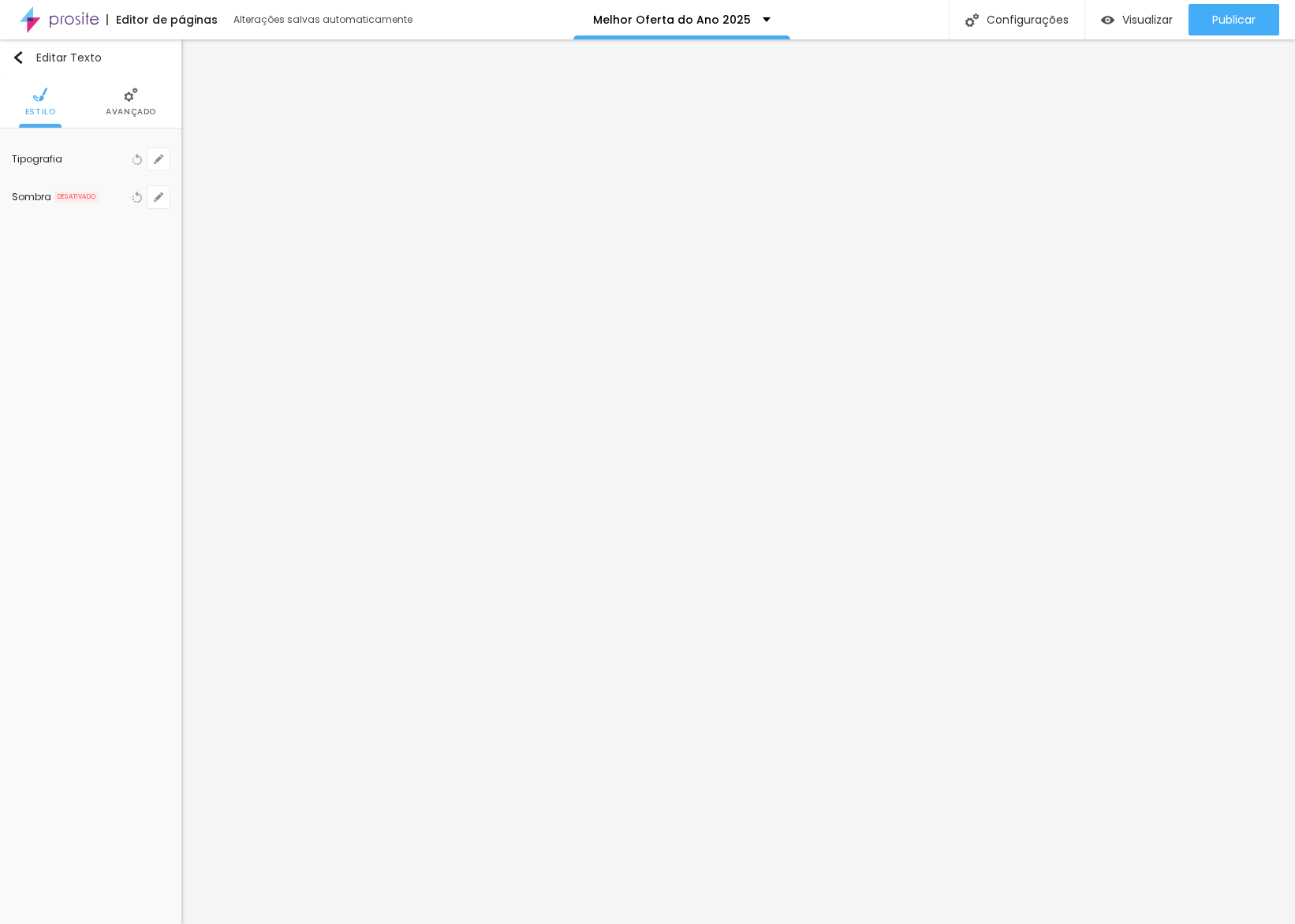
click at [147, 116] on span "Avançado" at bounding box center [131, 112] width 51 height 8
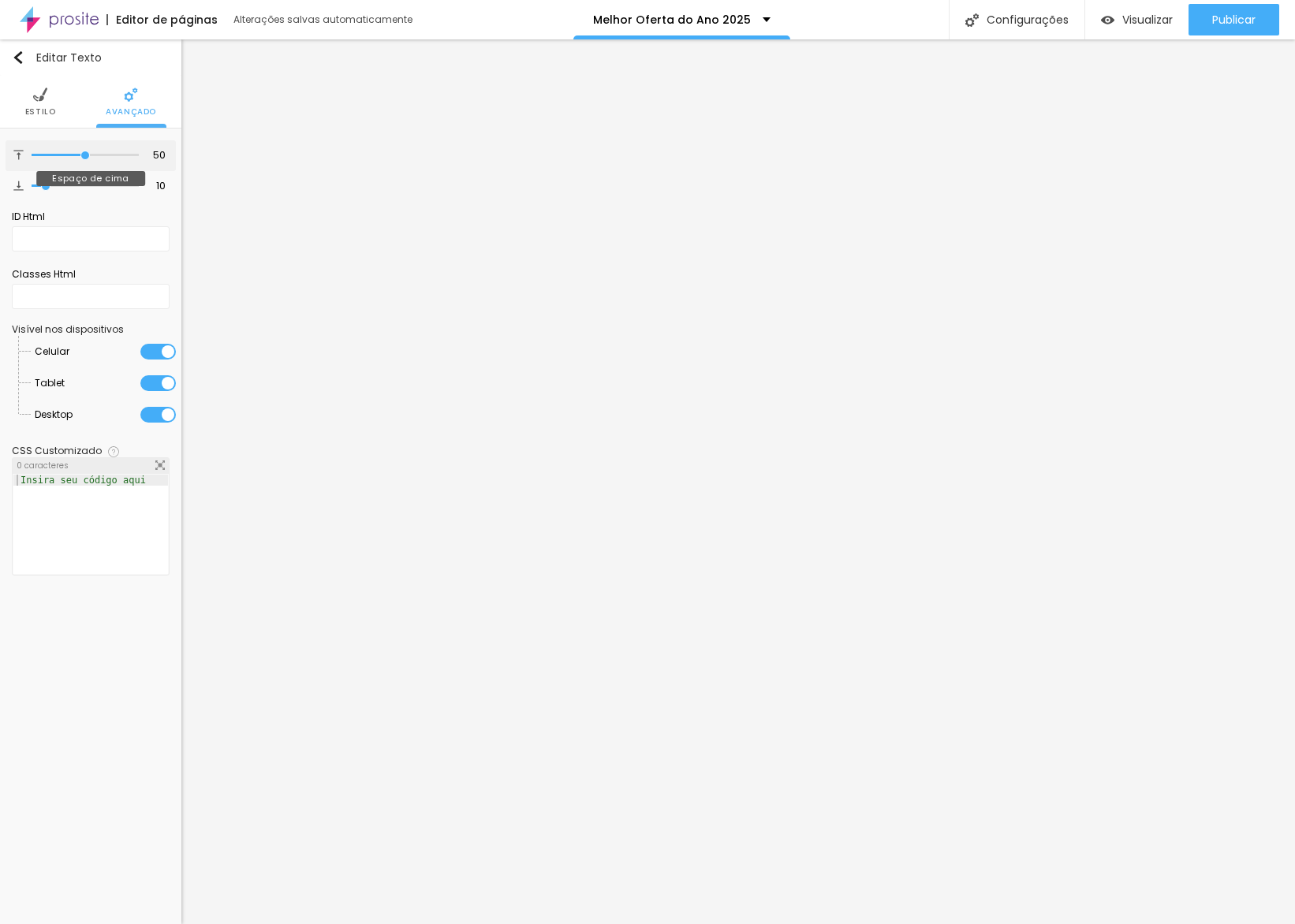
type input "20"
type input "18"
type input "14"
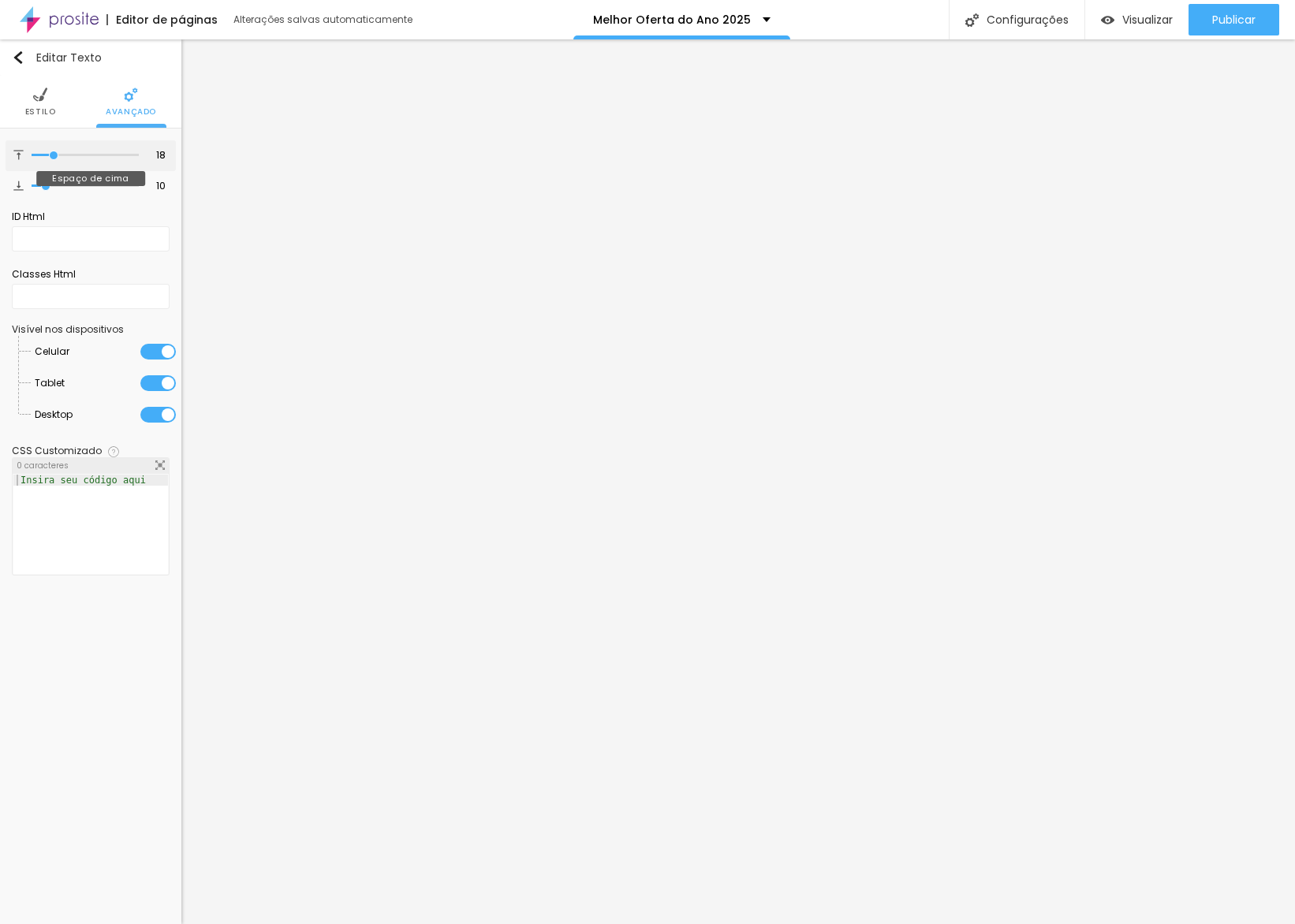
type input "14"
type input "12"
type input "10"
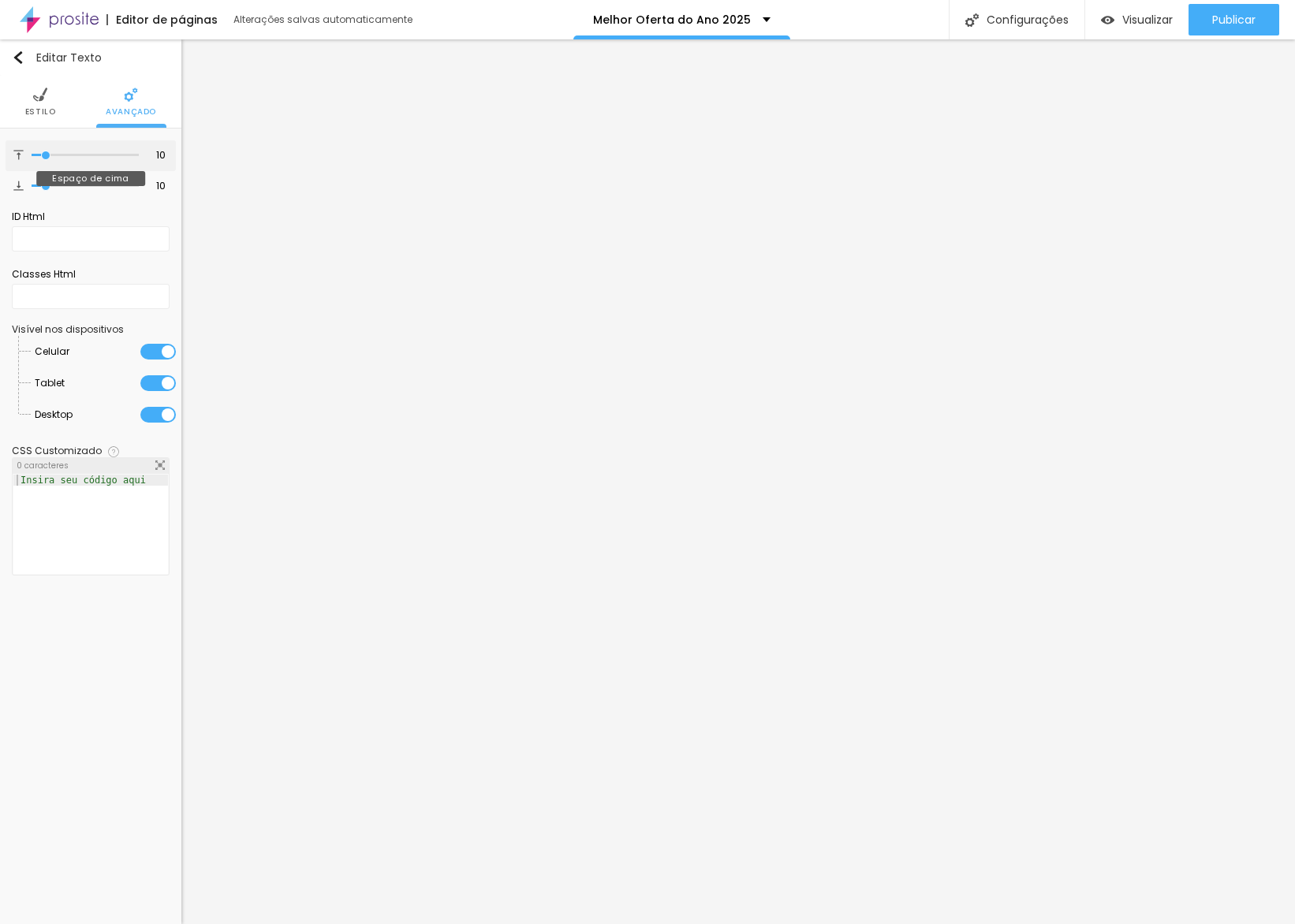
type input "9"
type input "8"
type input "9"
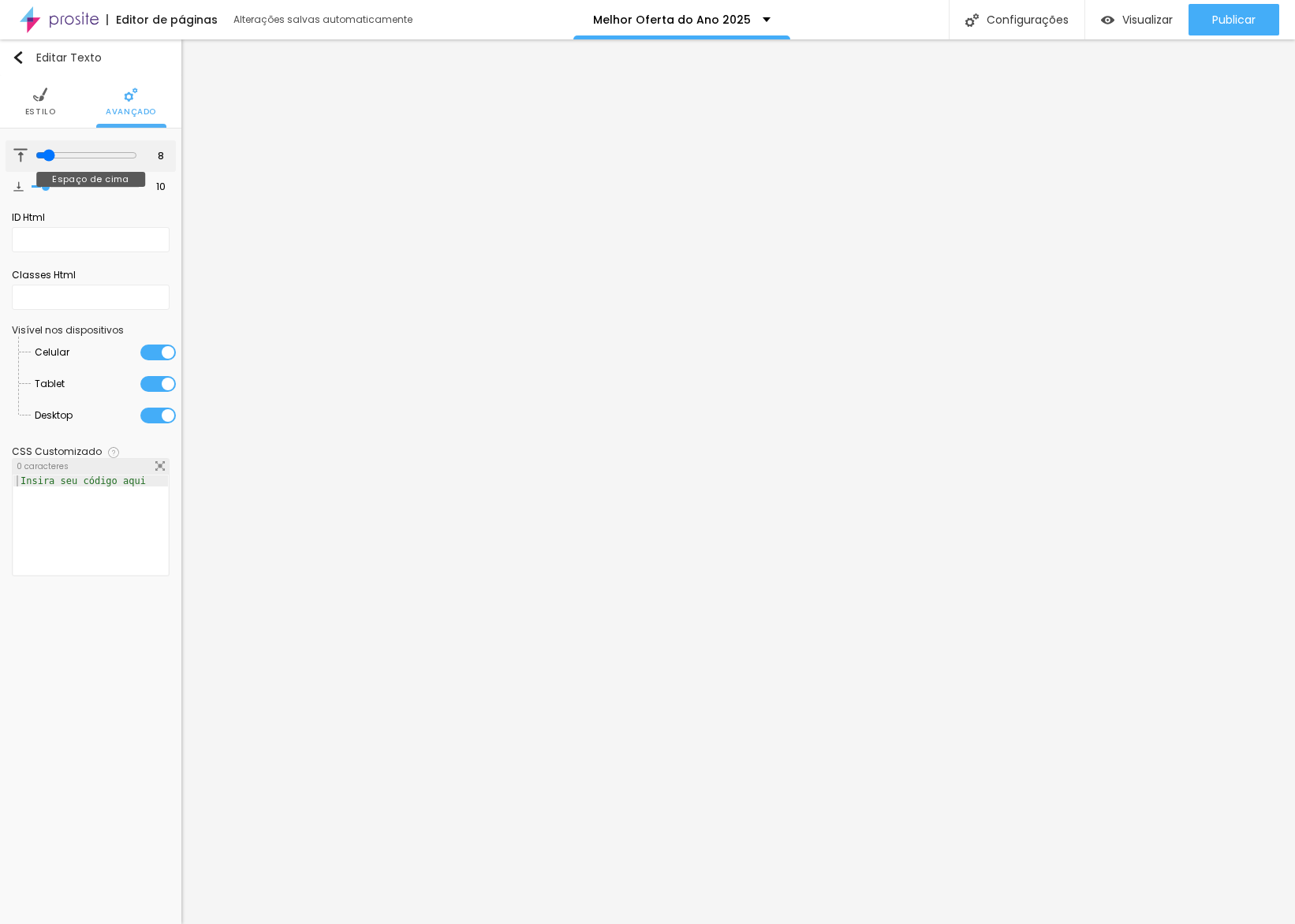
type input "9"
type input "10"
drag, startPoint x: 81, startPoint y: 155, endPoint x: 47, endPoint y: 165, distance: 35.4
type input "10"
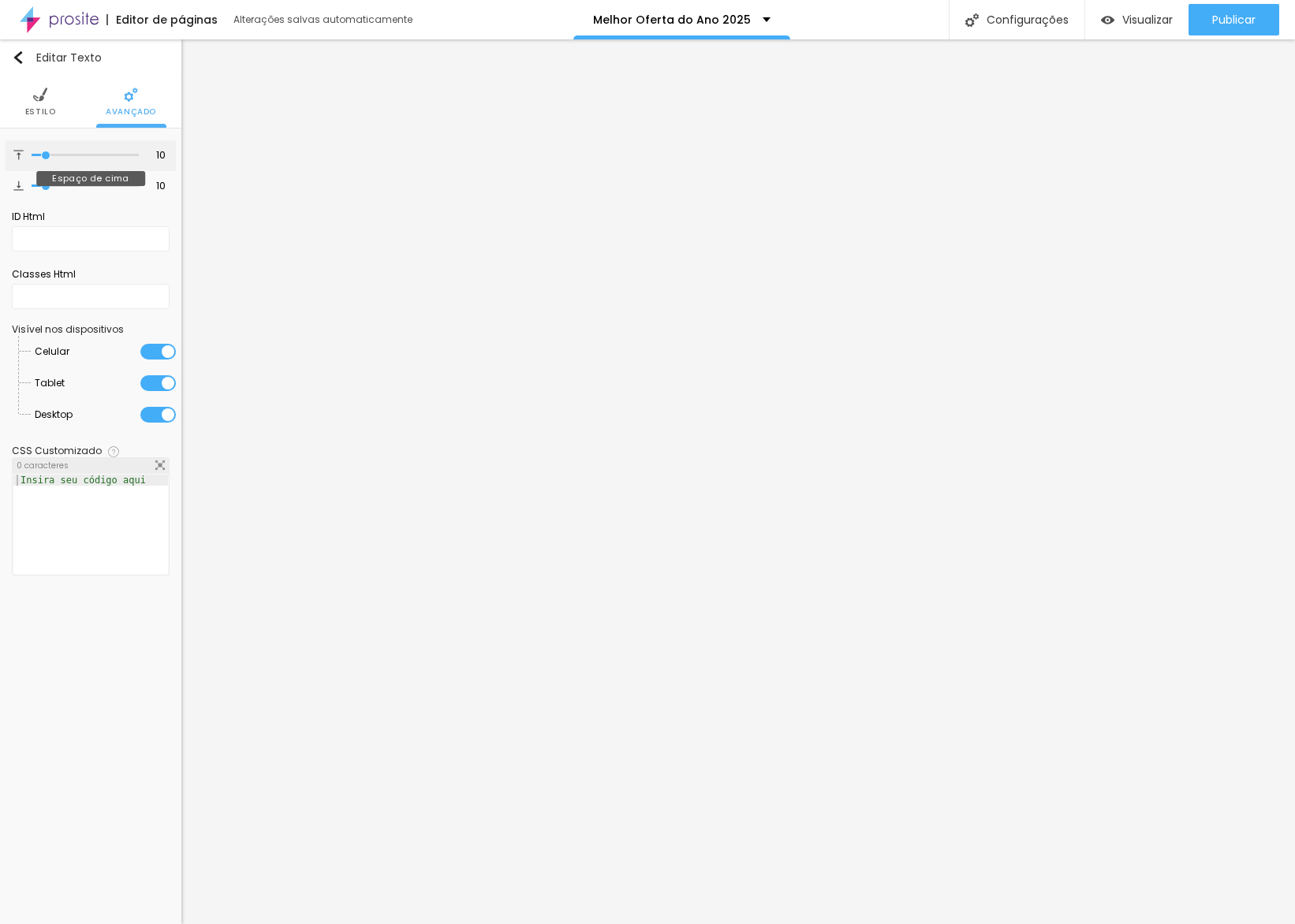
click at [47, 160] on input "range" at bounding box center [85, 155] width 107 height 8
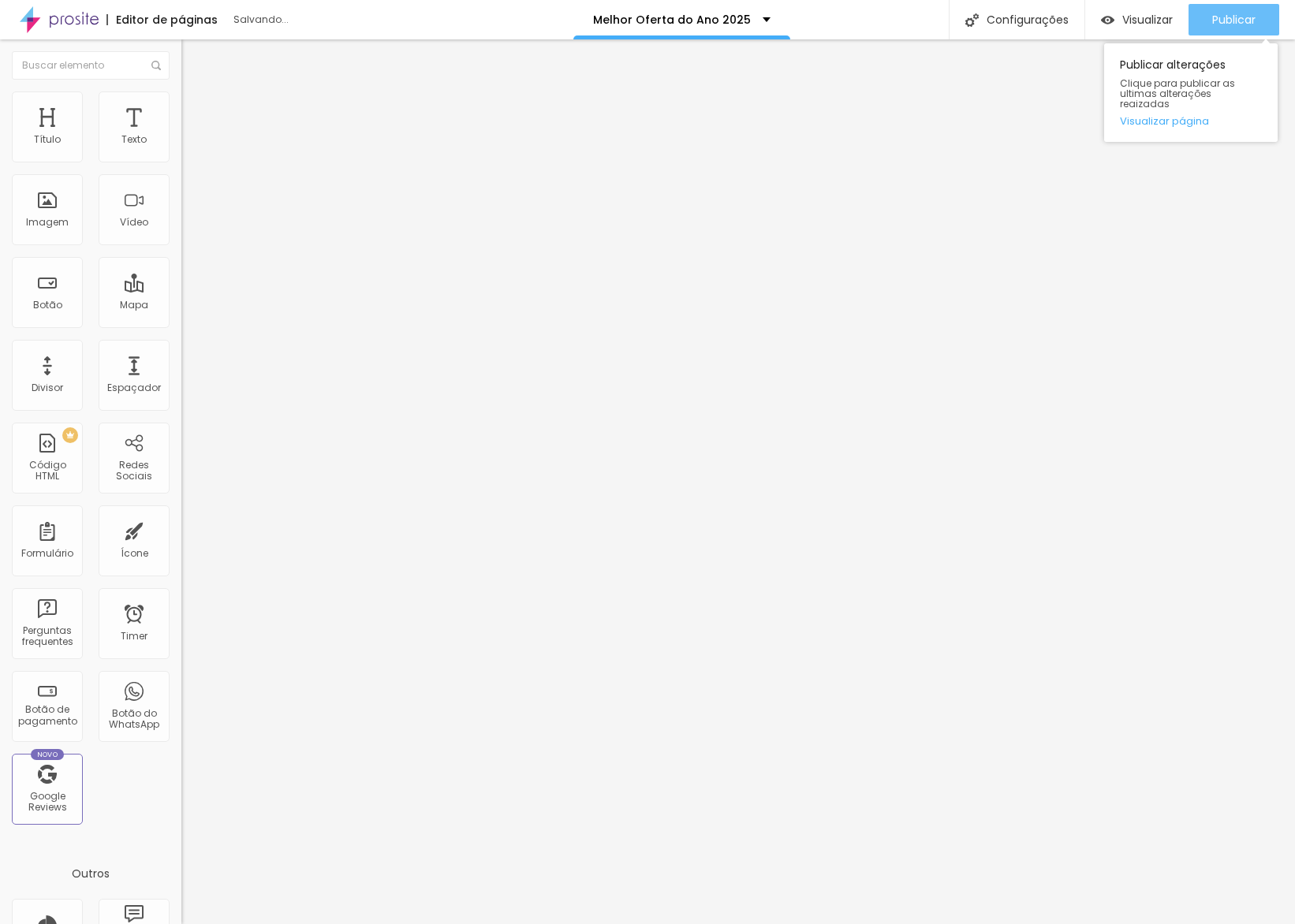
click at [1252, 22] on span "Publicar" at bounding box center [1234, 20] width 43 height 13
click at [1187, 116] on link "Visualizar página" at bounding box center [1190, 121] width 142 height 10
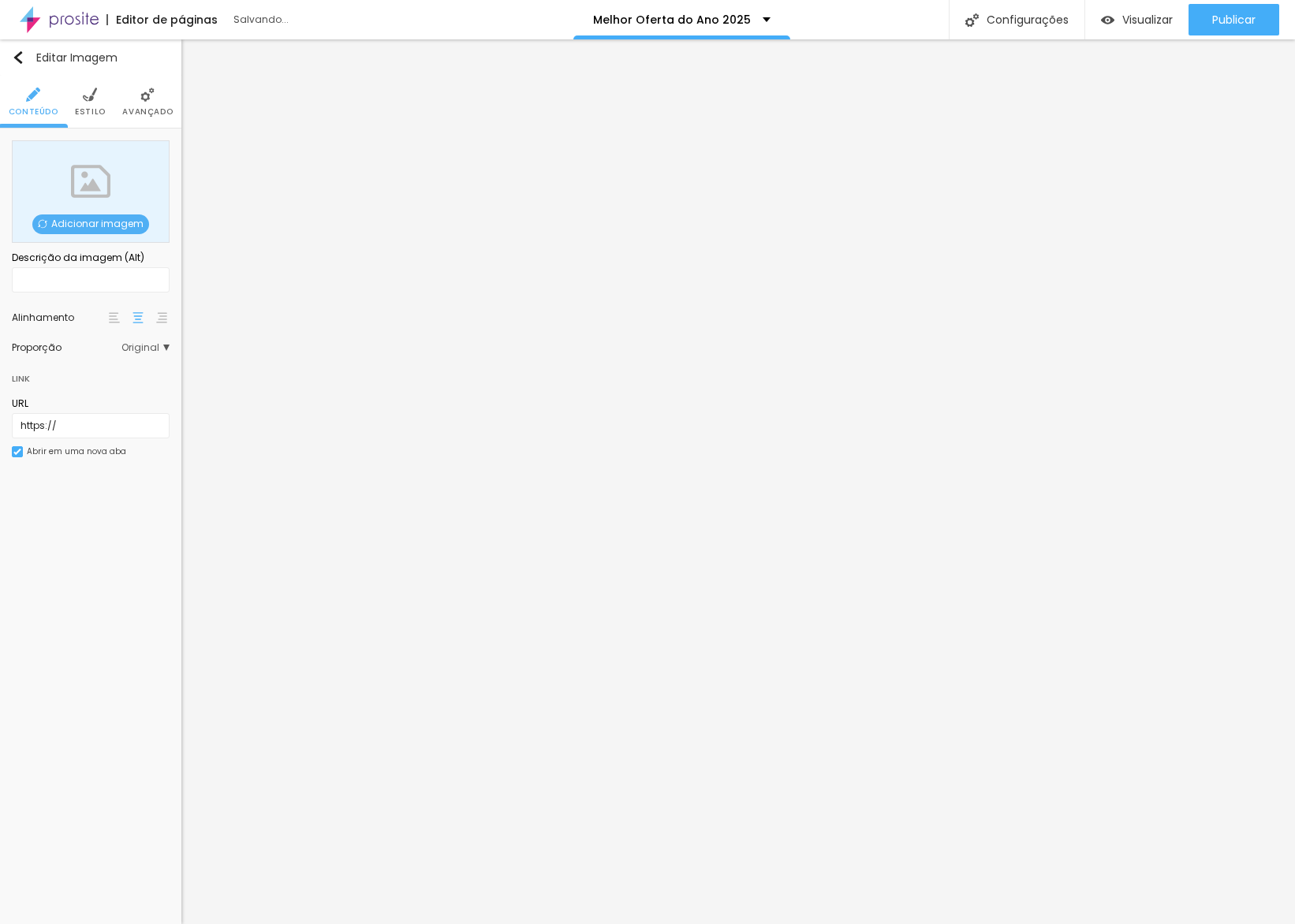
click at [96, 230] on span "Adicionar imagem" at bounding box center [90, 224] width 116 height 20
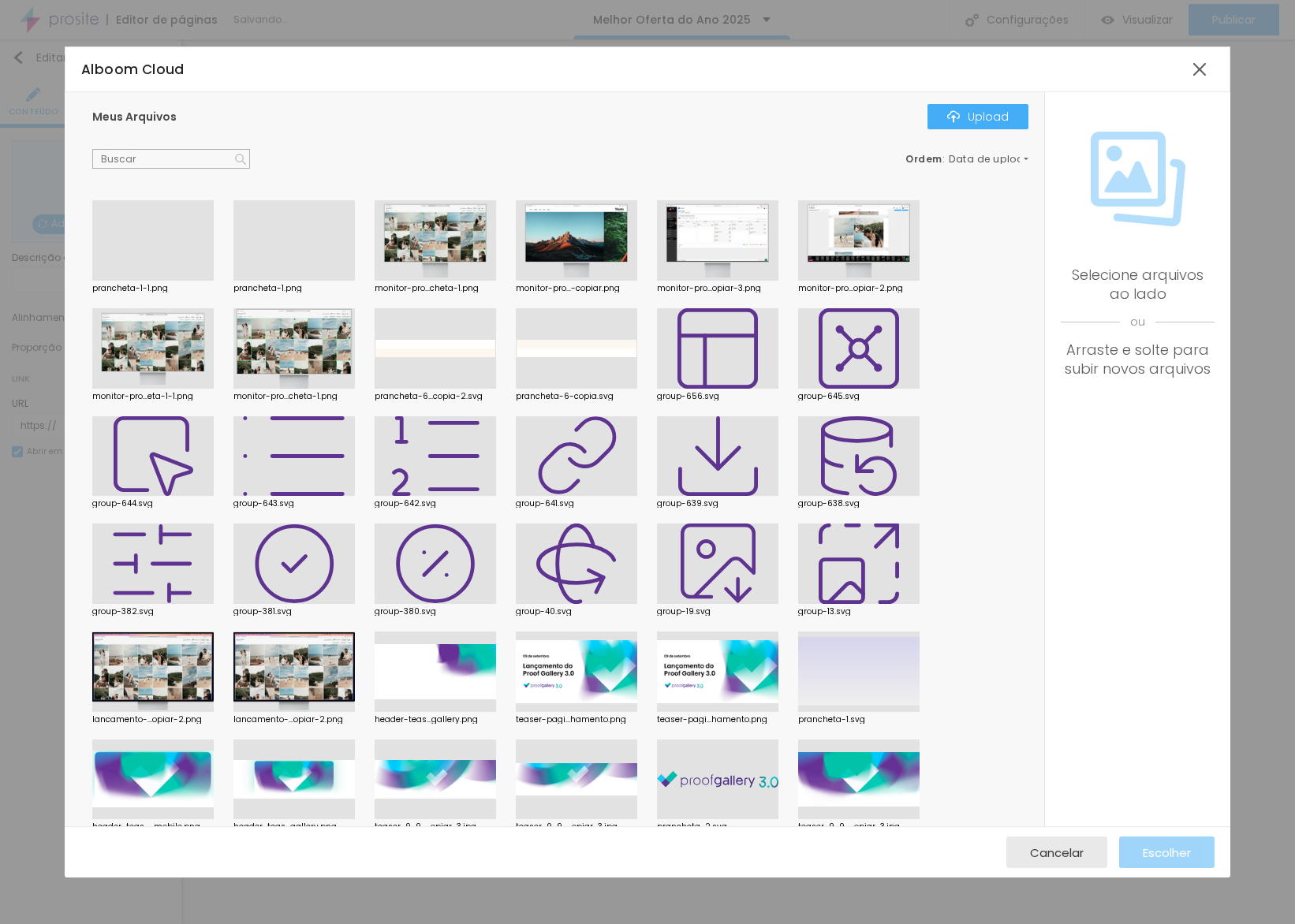
drag, startPoint x: 124, startPoint y: 221, endPoint x: 304, endPoint y: 317, distance: 204.0
click at [128, 280] on div at bounding box center [152, 280] width 122 height 0
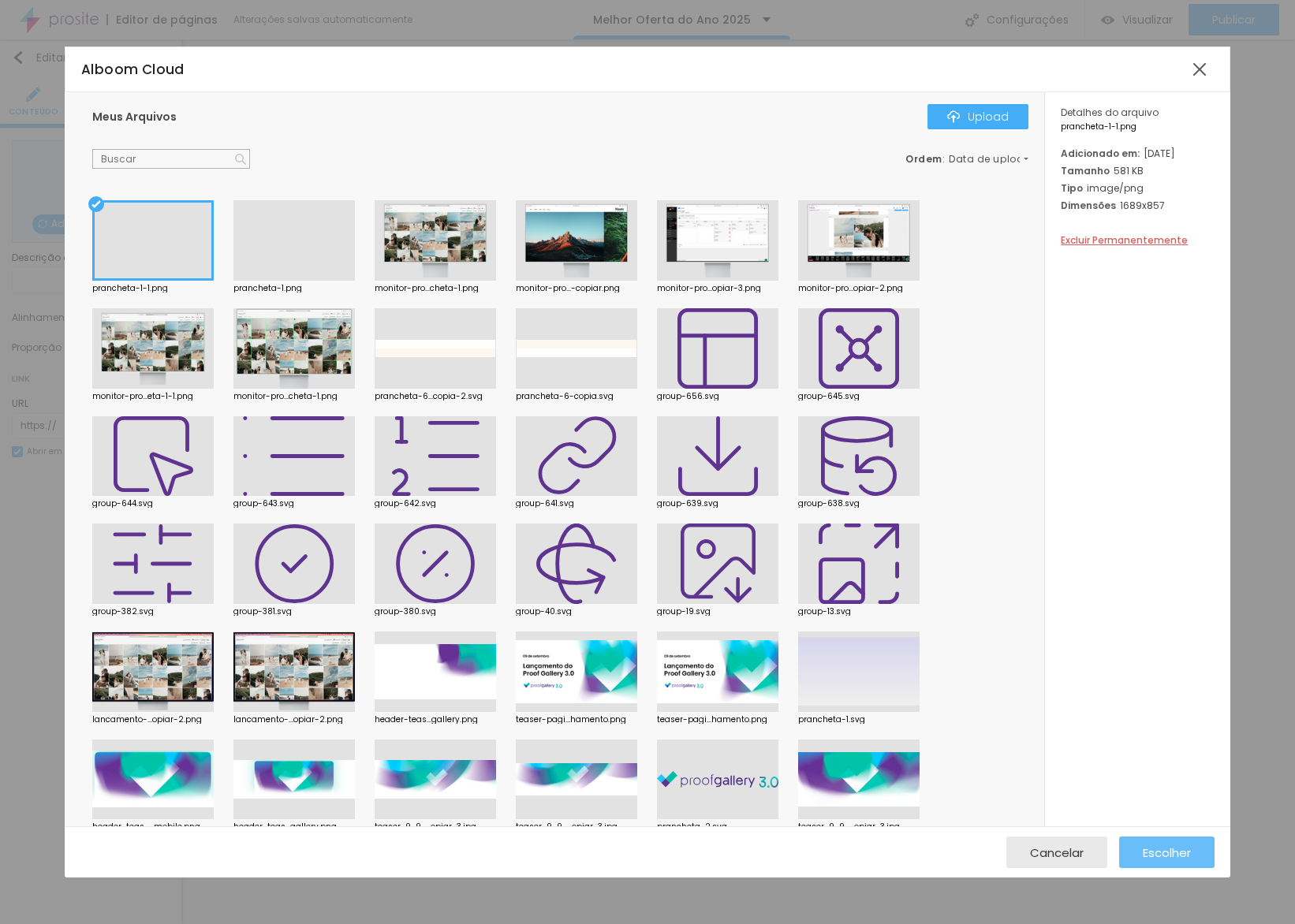
click at [1145, 846] on span "Escolher" at bounding box center [1166, 852] width 48 height 14
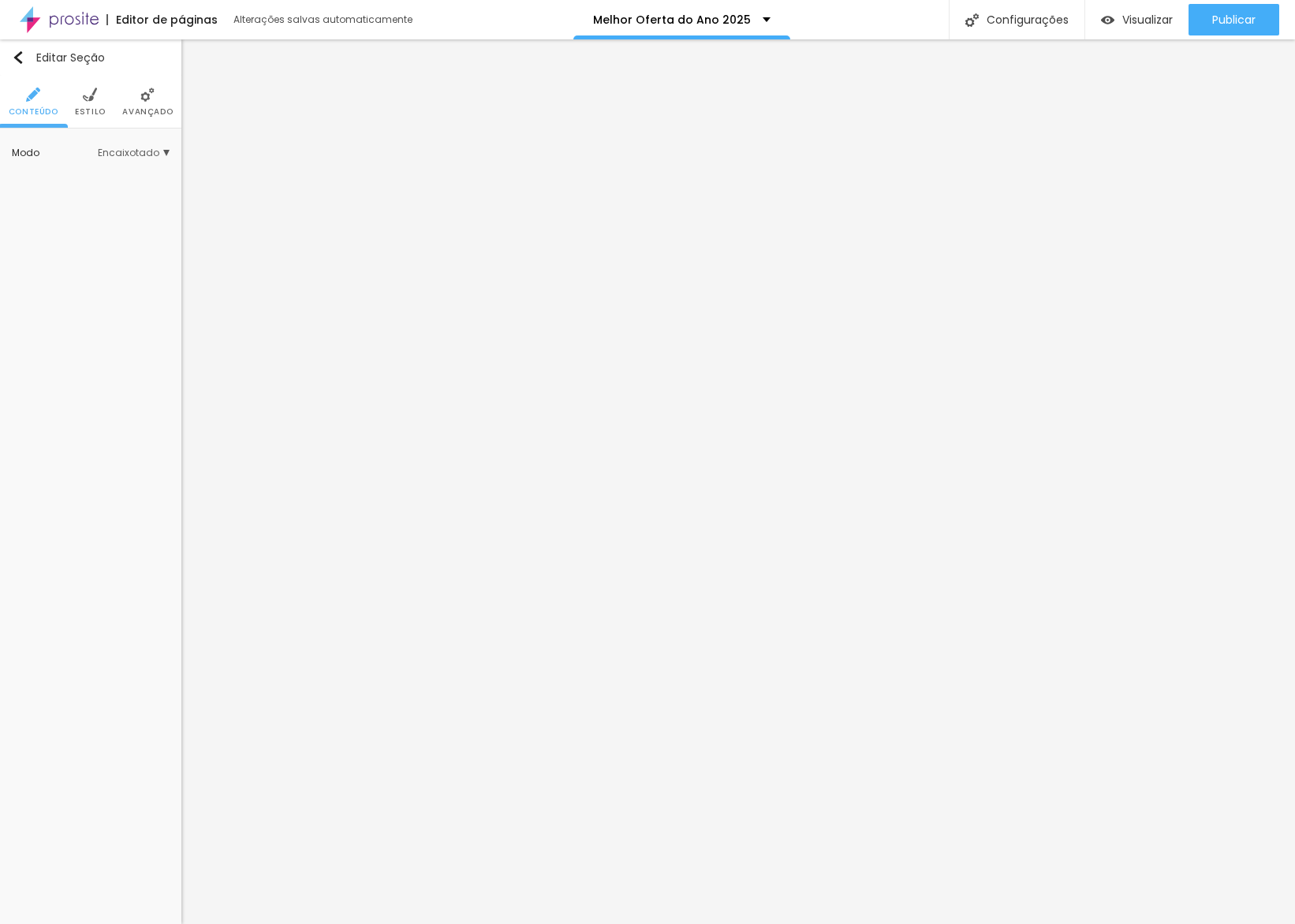
click at [158, 111] on span "Avançado" at bounding box center [148, 112] width 51 height 8
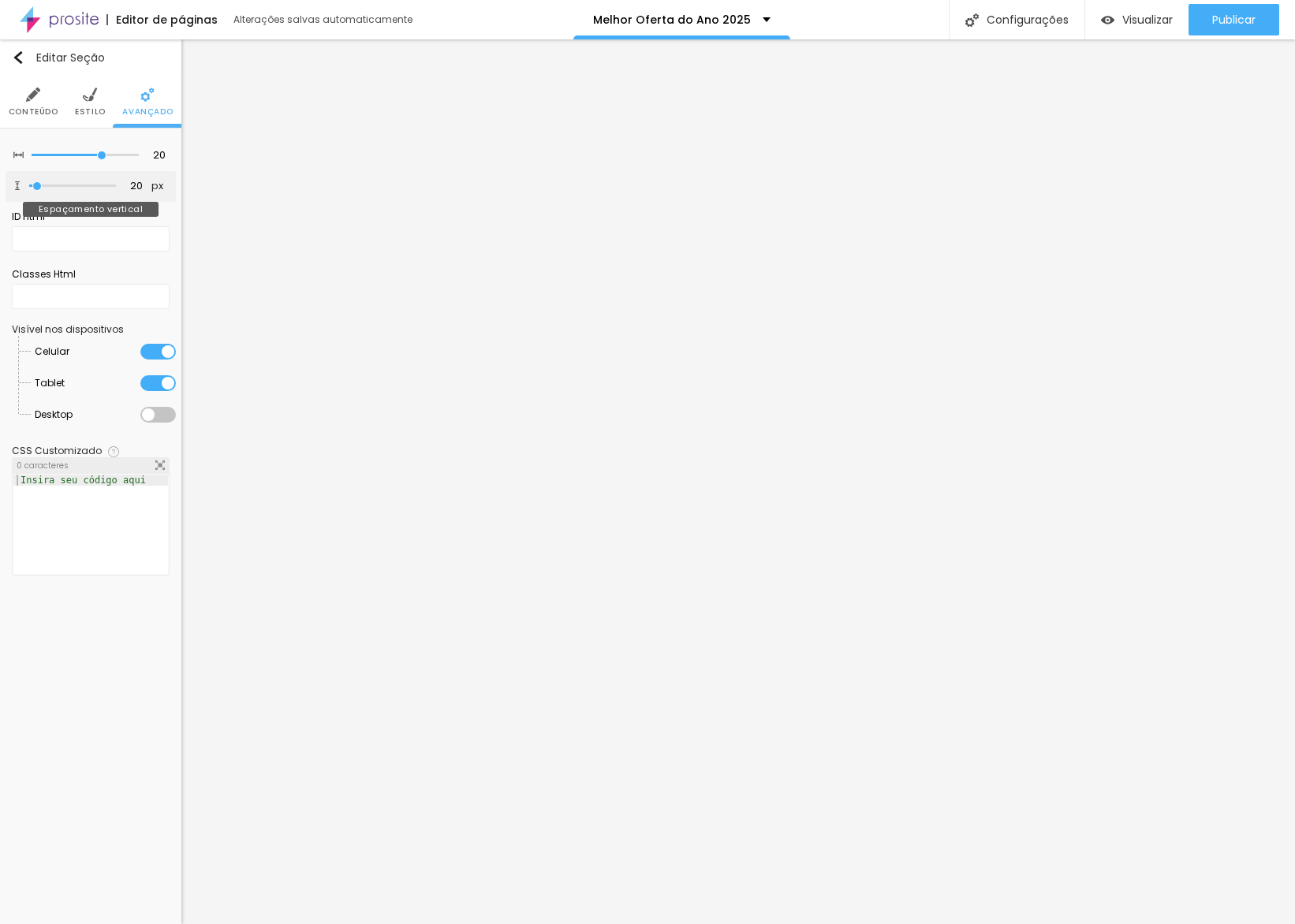
type input "0"
click at [0, 189] on div "20 Espaçamento entre colunas 0 px Espaçamento vertical ID Html Classes Html Vis…" at bounding box center [90, 361] width 181 height 466
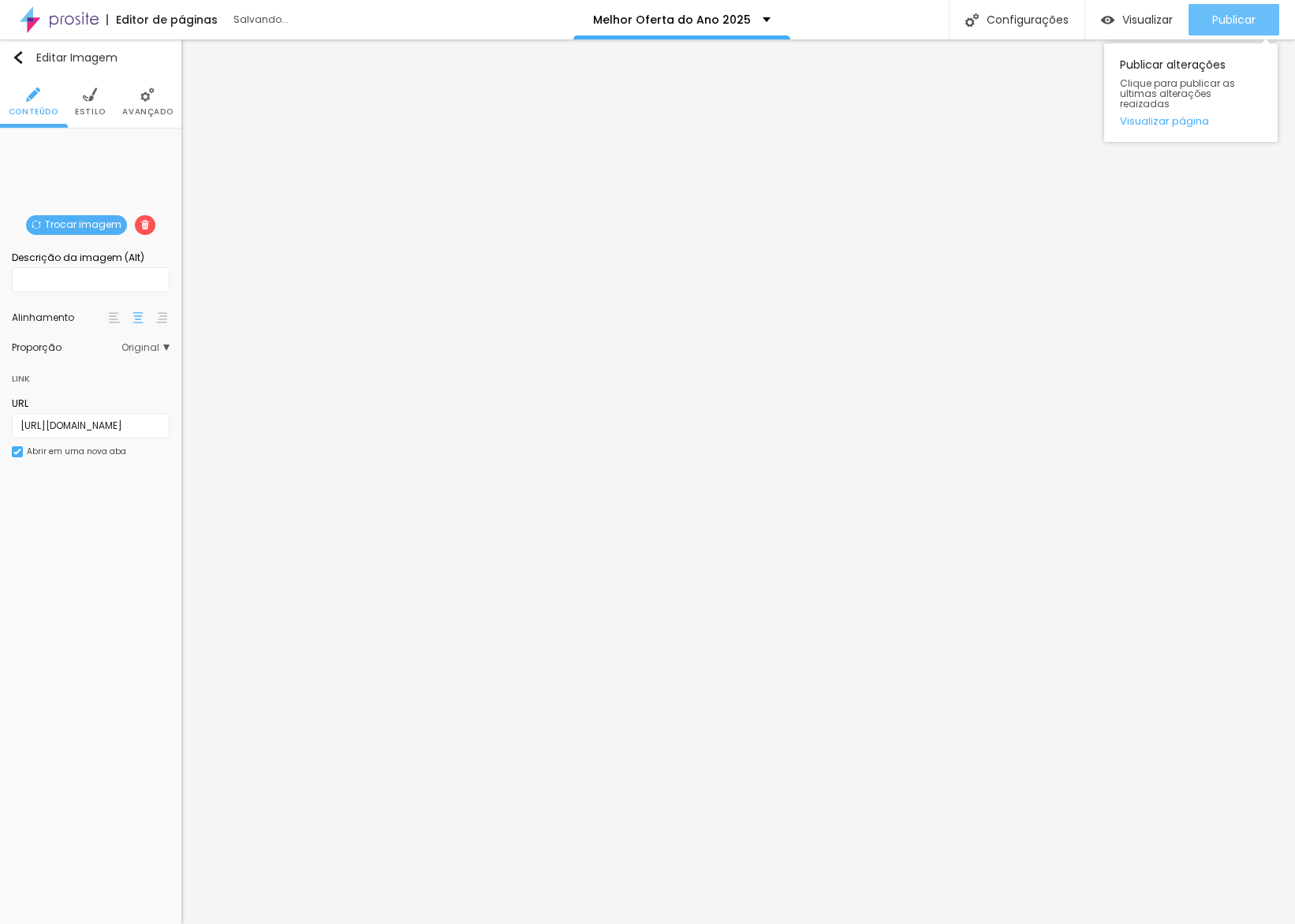
click at [1226, 16] on span "Publicar" at bounding box center [1234, 20] width 43 height 13
click at [1182, 116] on link "Visualizar página" at bounding box center [1190, 121] width 142 height 10
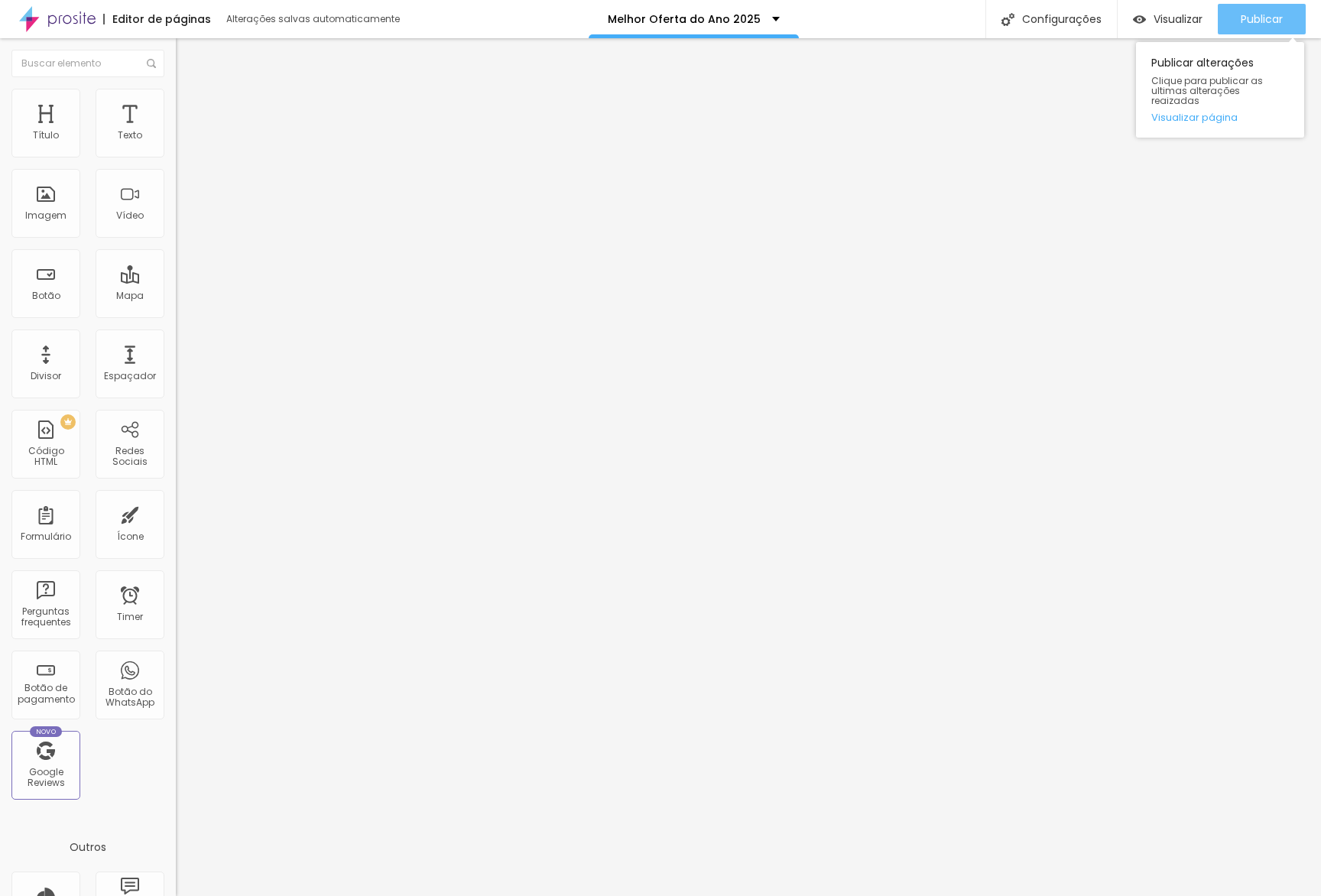
click at [1253, 23] on span "Publicar" at bounding box center [1262, 19] width 42 height 12
